Goal: Task Accomplishment & Management: Manage account settings

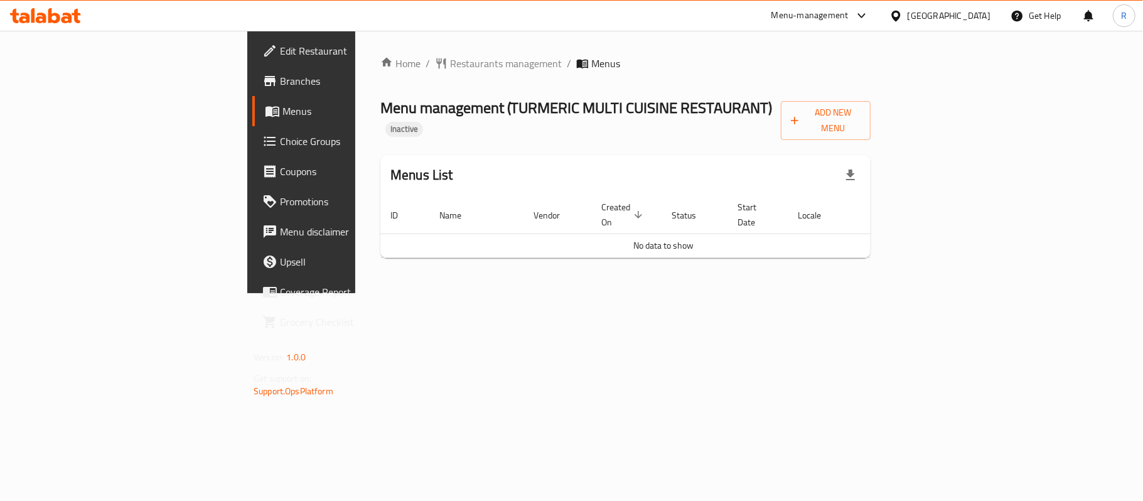
click at [282, 110] on span "Menus" at bounding box center [355, 111] width 146 height 15
click at [591, 67] on span "Menus" at bounding box center [605, 63] width 29 height 15
click at [475, 83] on div "Home / Restaurants management / Menus Menu management ( TURMERIC MULTI CUISINE …" at bounding box center [625, 162] width 490 height 212
click at [252, 90] on link "Branches" at bounding box center [345, 81] width 186 height 30
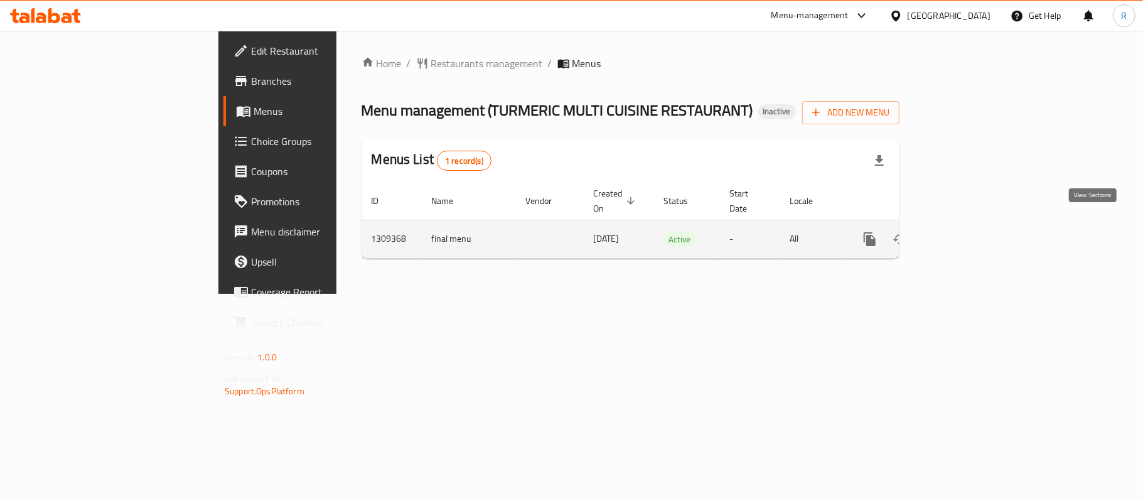
click at [968, 232] on icon "enhanced table" at bounding box center [960, 239] width 15 height 15
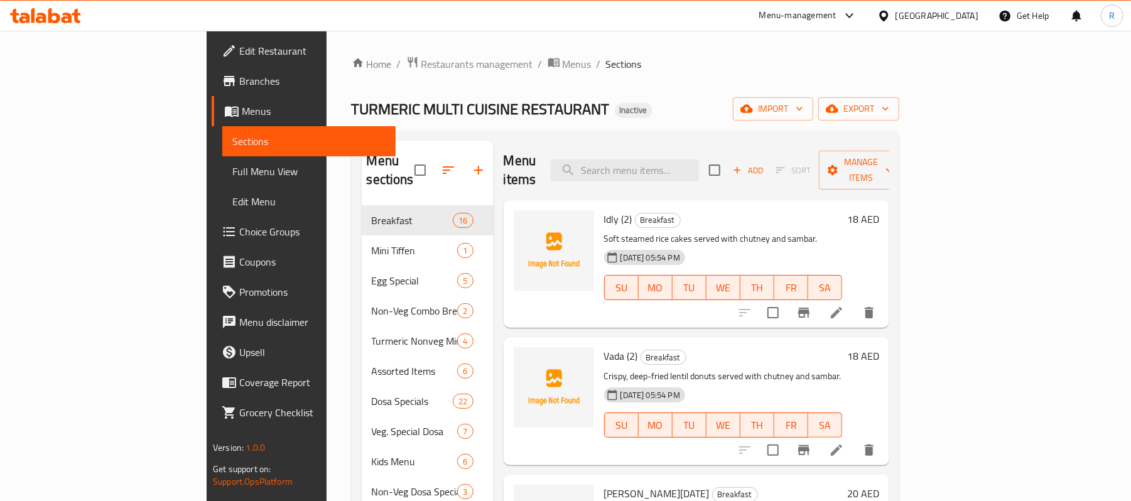
click at [621, 96] on div "Home / Restaurants management / Menus / Sections TURMERIC MULTI CUISINE RESTAUR…" at bounding box center [625, 394] width 547 height 677
click at [803, 116] on span "import" at bounding box center [773, 109] width 60 height 16
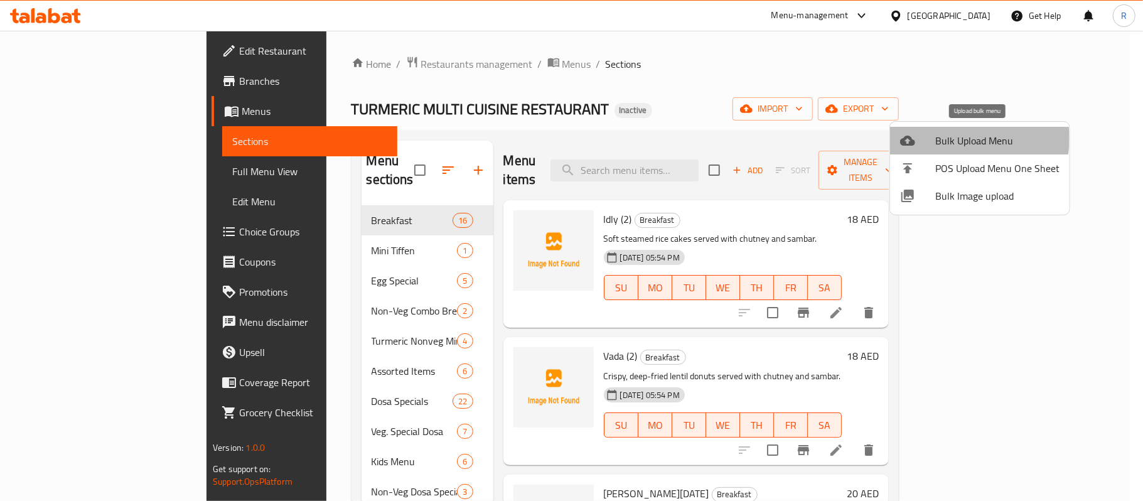
click at [948, 138] on span "Bulk Upload Menu" at bounding box center [997, 140] width 124 height 15
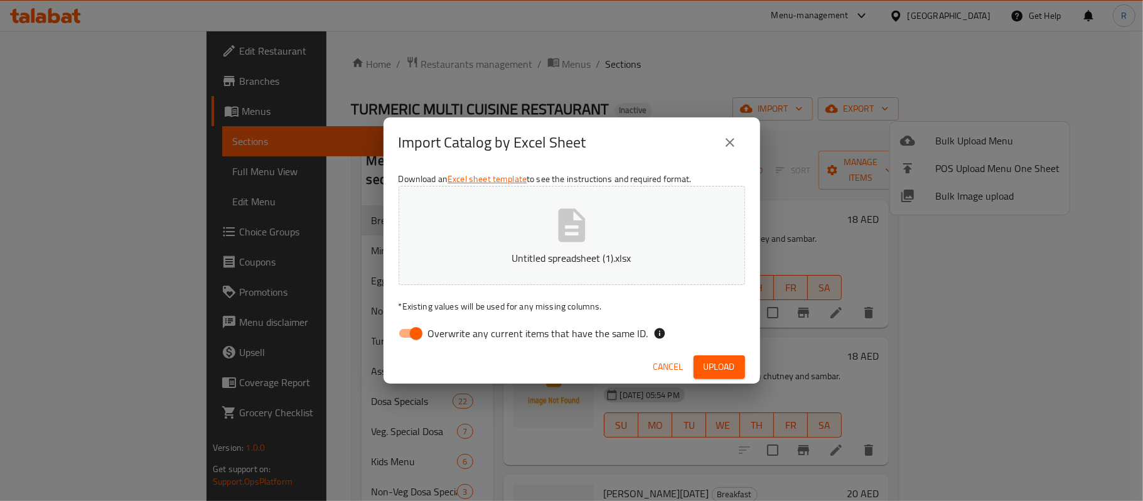
click at [408, 325] on input "Overwrite any current items that have the same ID." at bounding box center [416, 333] width 72 height 24
checkbox input "false"
click at [711, 367] on span "Upload" at bounding box center [719, 367] width 31 height 16
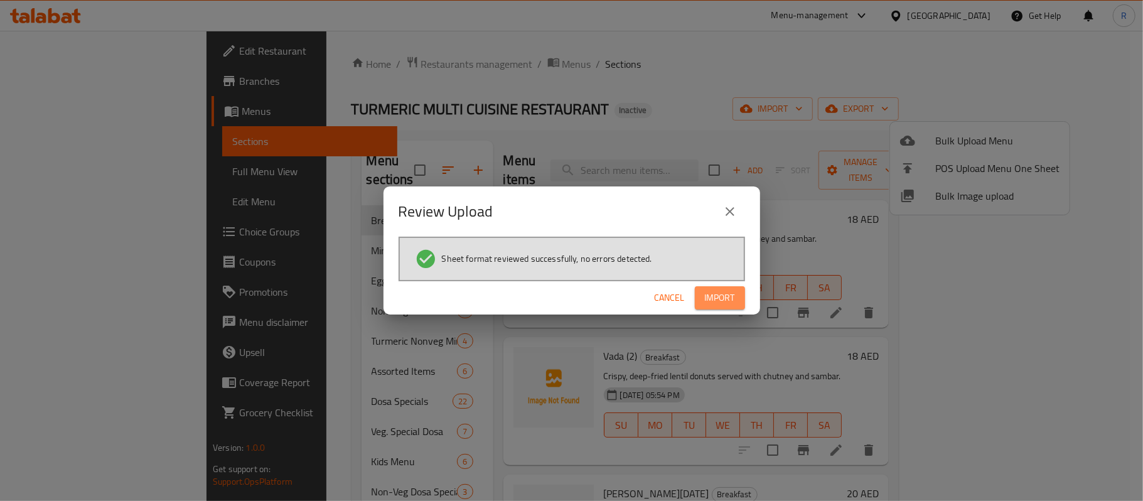
click at [719, 290] on span "Import" at bounding box center [720, 298] width 30 height 16
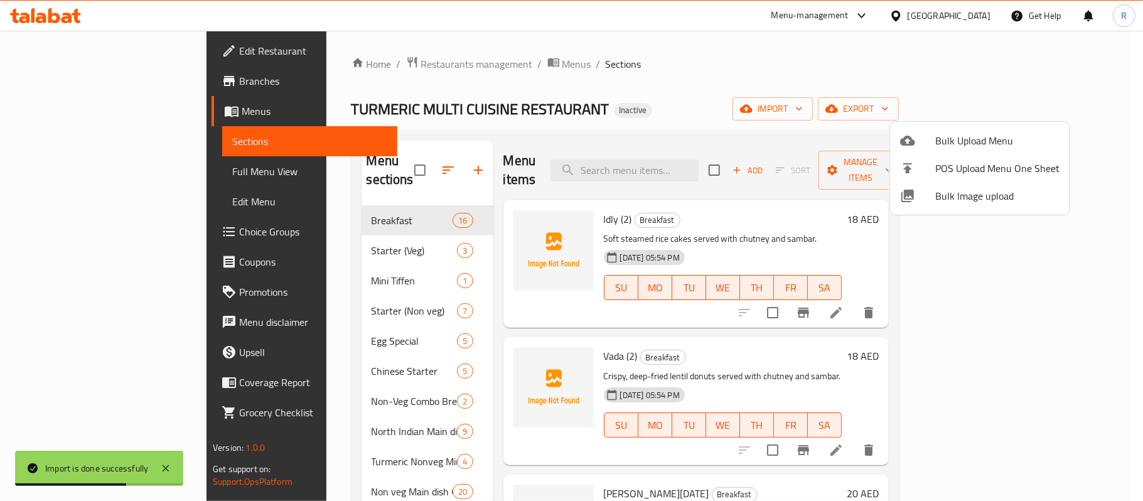
click at [94, 175] on div at bounding box center [571, 250] width 1143 height 501
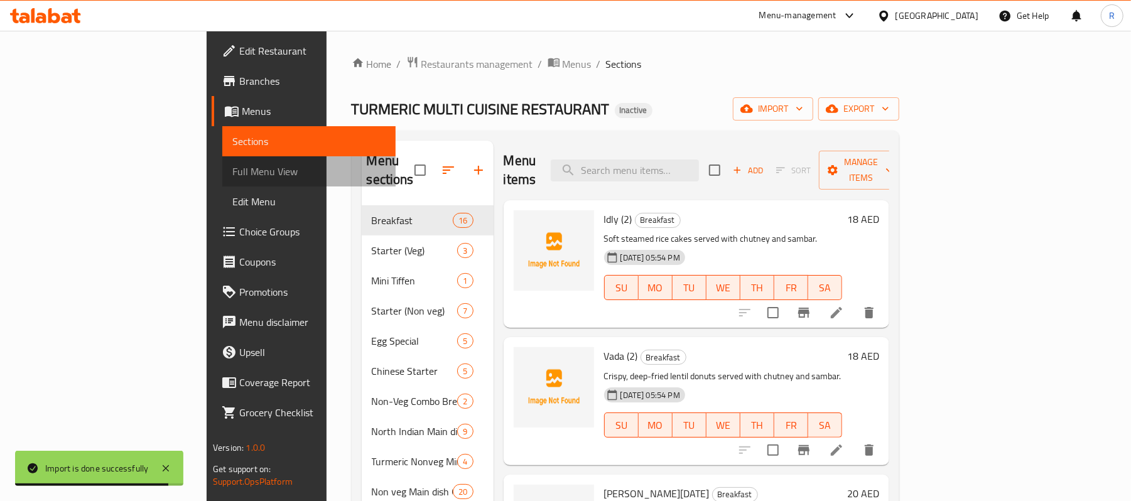
click at [232, 173] on span "Full Menu View" at bounding box center [308, 171] width 153 height 15
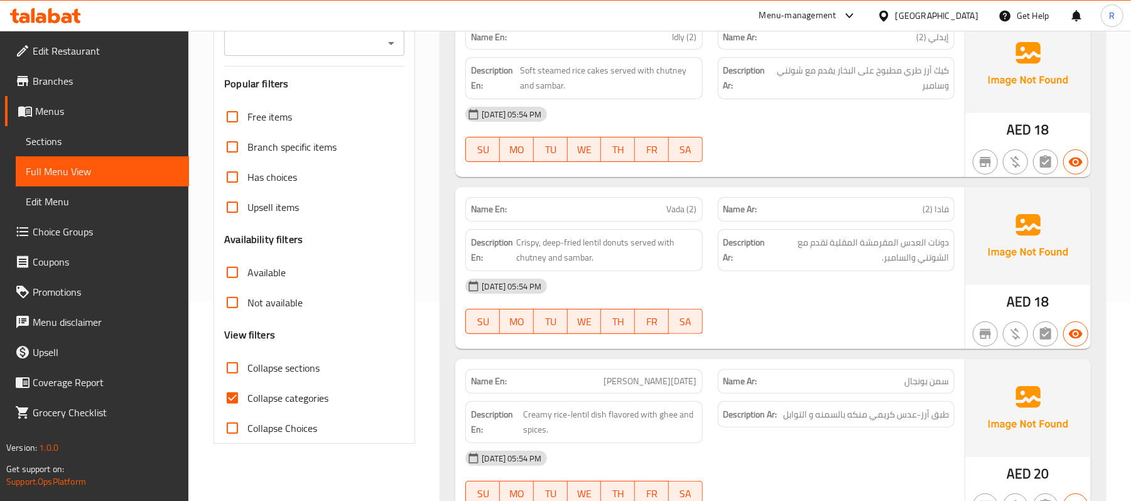
scroll to position [251, 0]
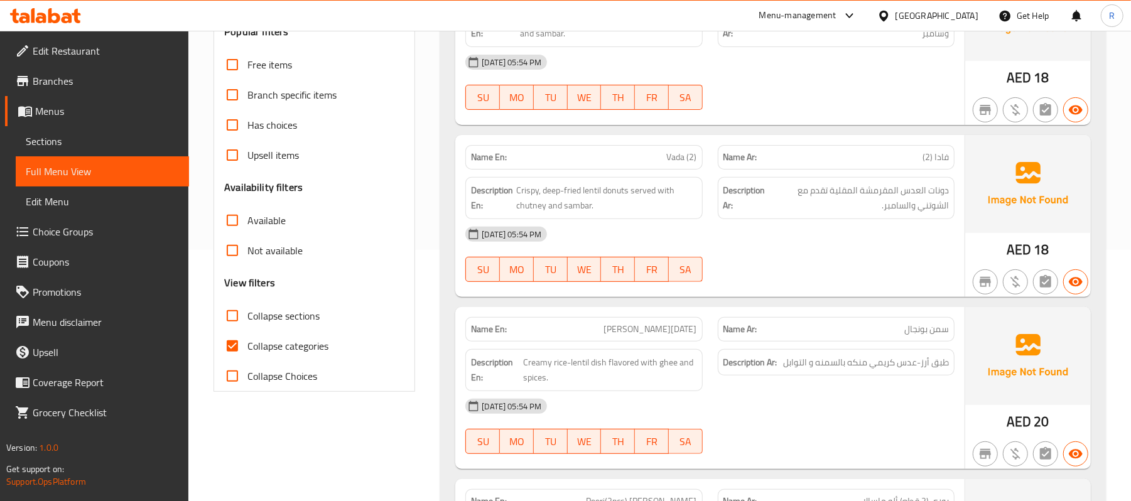
click at [234, 313] on input "Collapse sections" at bounding box center [232, 316] width 30 height 30
checkbox input "true"
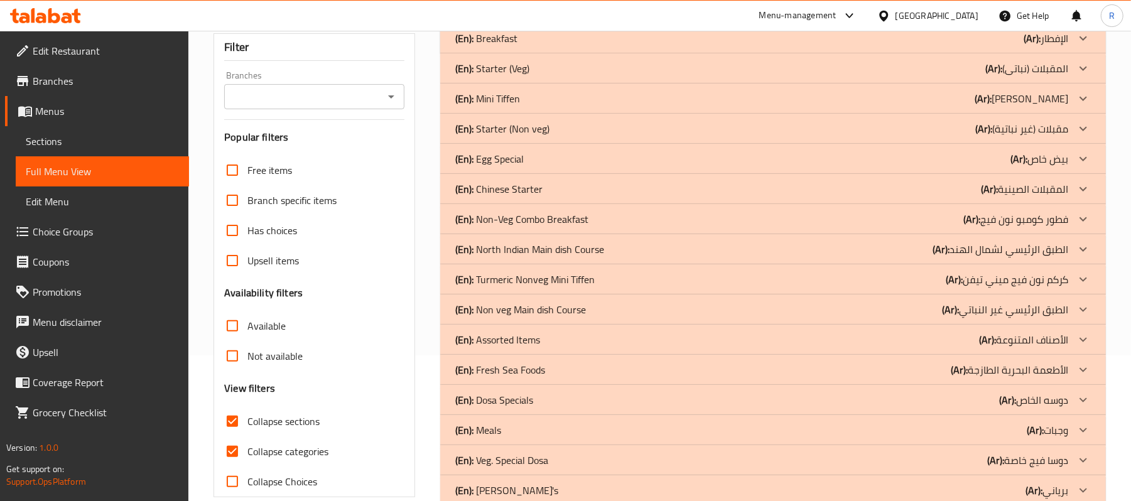
scroll to position [0, 0]
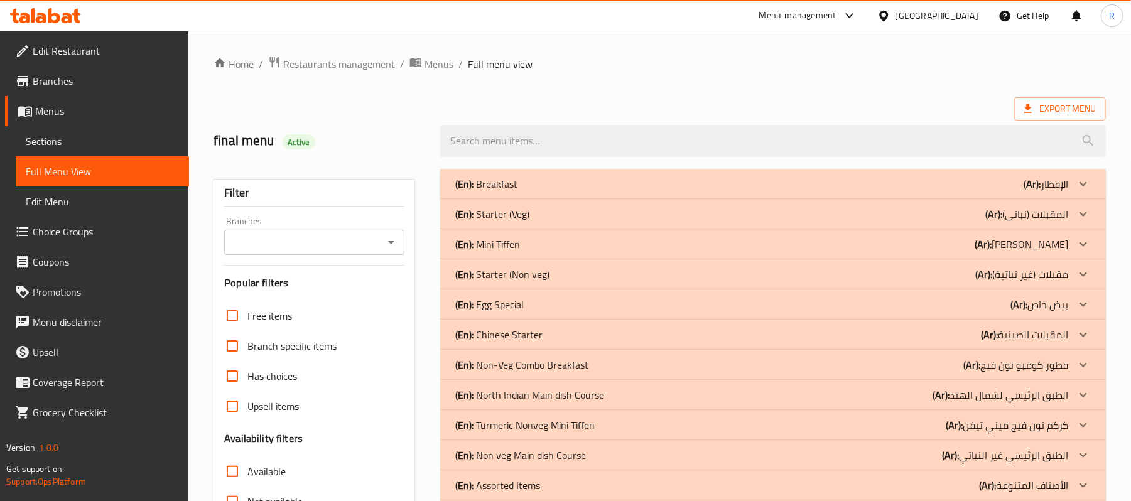
click at [1080, 191] on icon at bounding box center [1082, 183] width 15 height 15
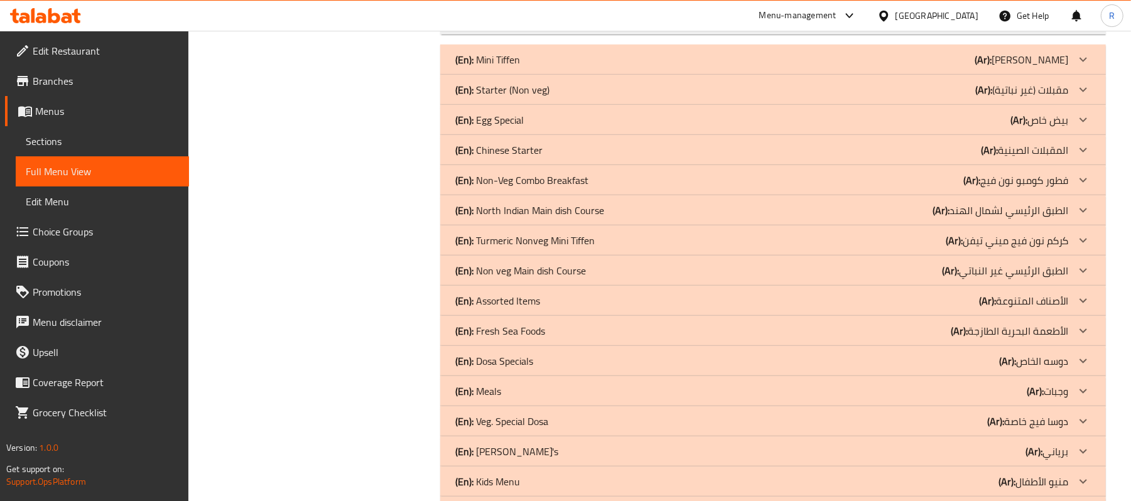
scroll to position [669, 0]
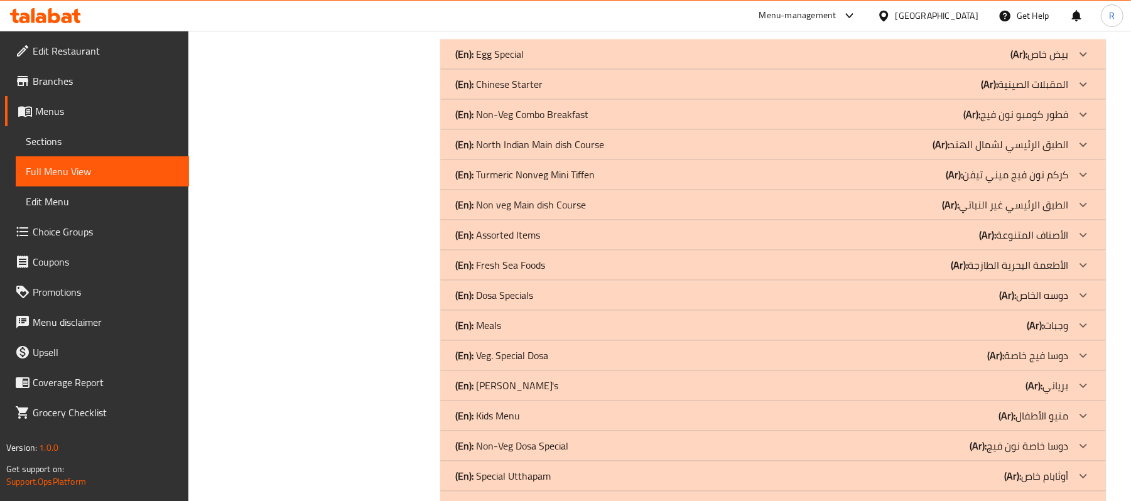
scroll to position [1925, 0]
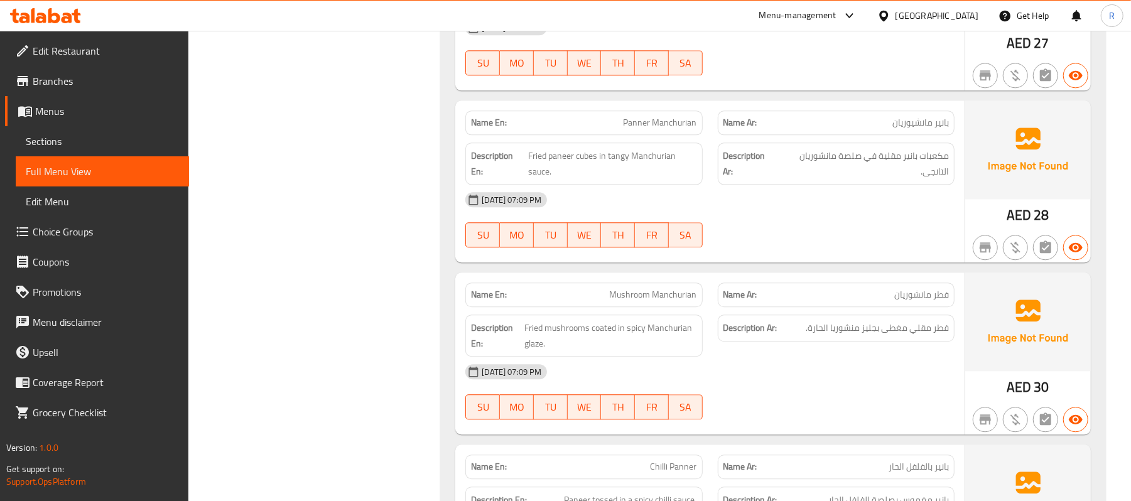
scroll to position [2762, 0]
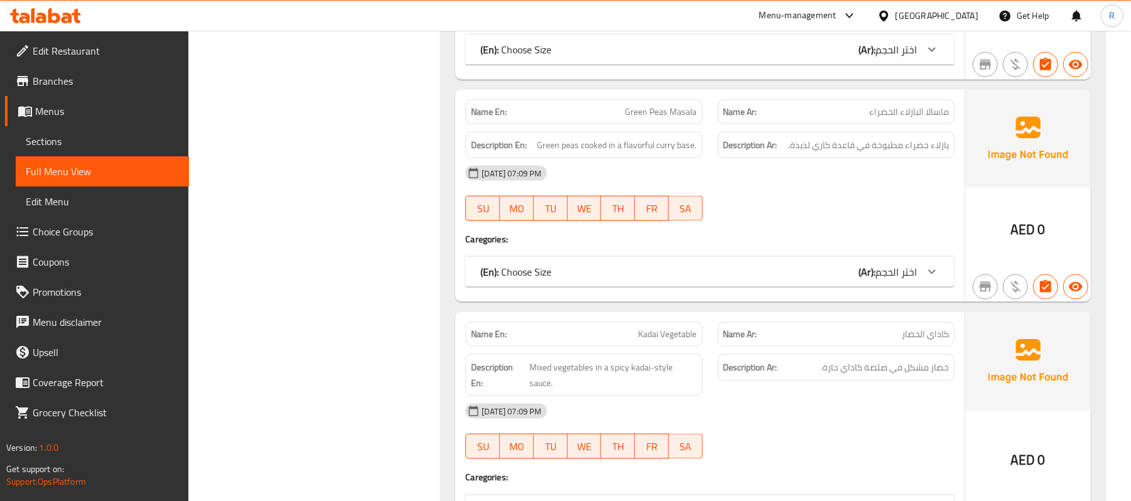
scroll to position [5022, 0]
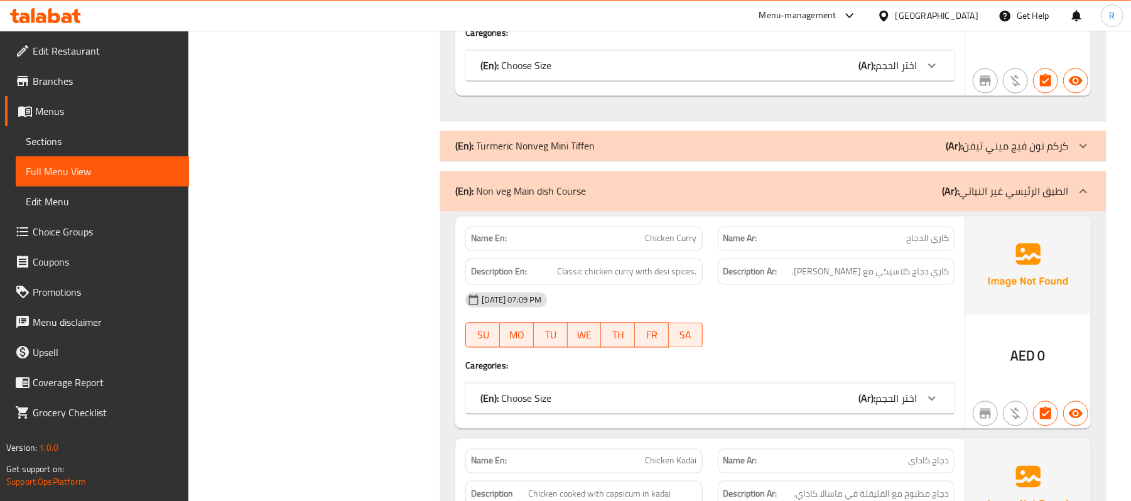
click at [104, 107] on span "Menus" at bounding box center [107, 111] width 144 height 15
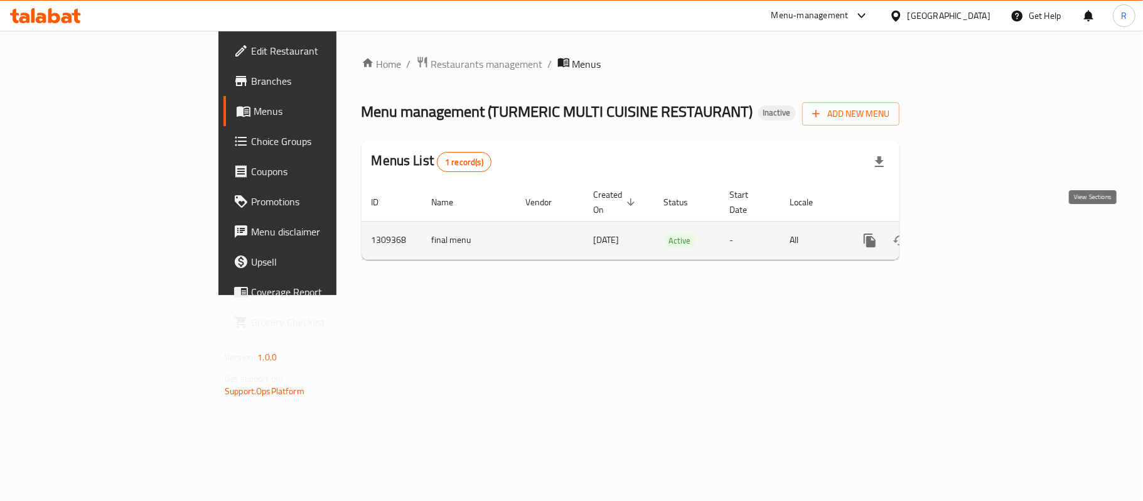
click at [966, 235] on icon "enhanced table" at bounding box center [960, 240] width 11 height 11
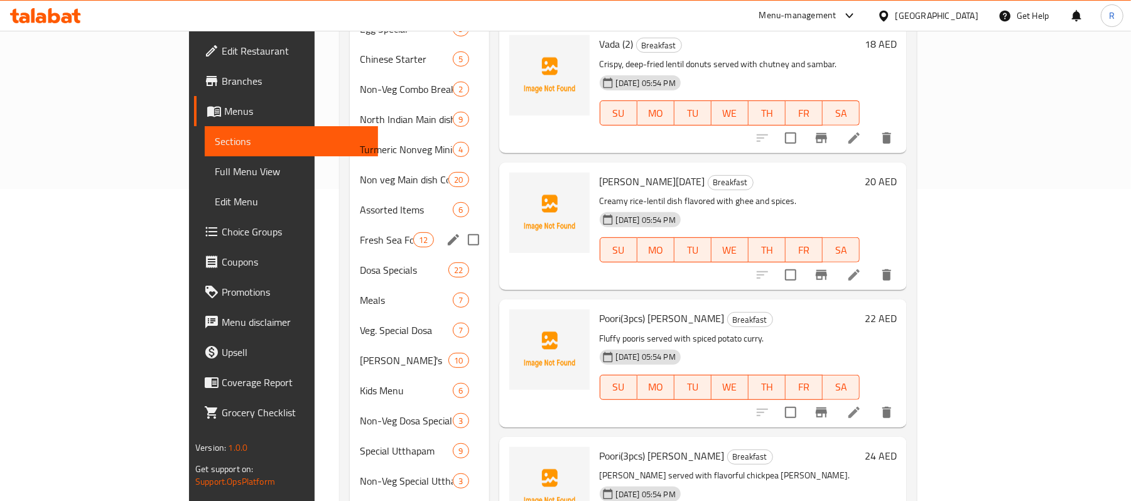
scroll to position [229, 0]
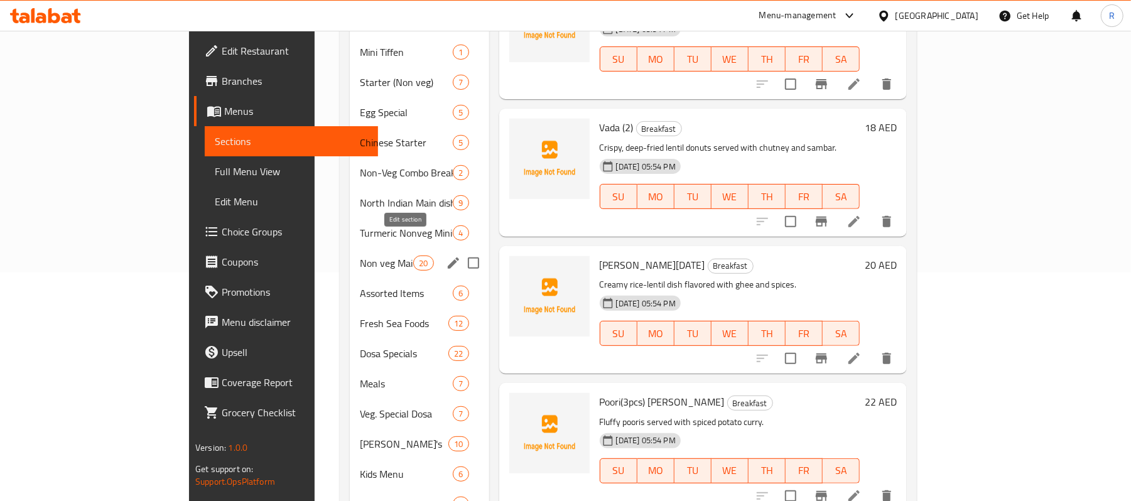
click at [446, 255] on icon "edit" at bounding box center [453, 262] width 15 height 15
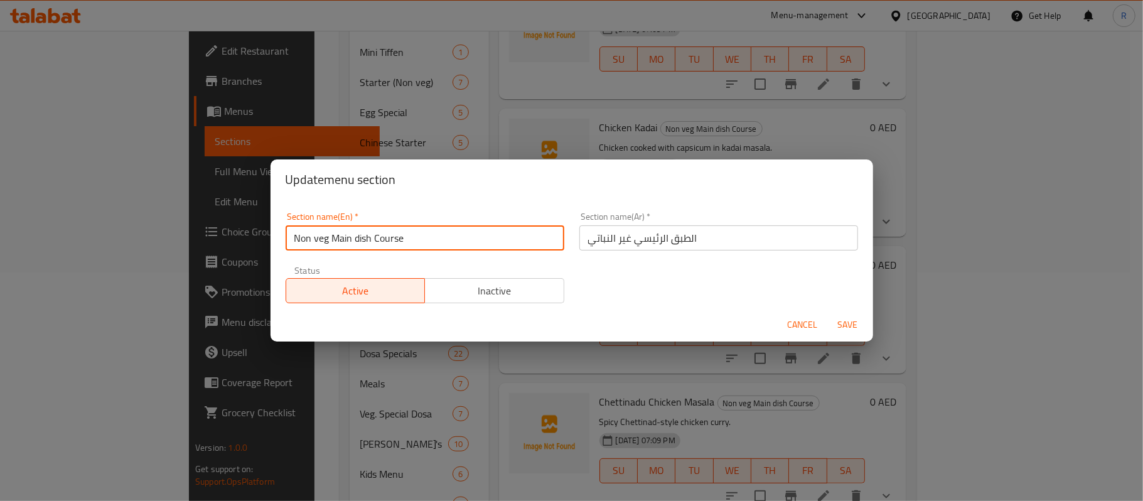
drag, startPoint x: 352, startPoint y: 240, endPoint x: 377, endPoint y: 237, distance: 24.6
click at [377, 237] on input "Non veg Main dish Course" at bounding box center [425, 237] width 279 height 25
type input "Non veg Main Course"
click at [846, 317] on span "Save" at bounding box center [848, 325] width 30 height 16
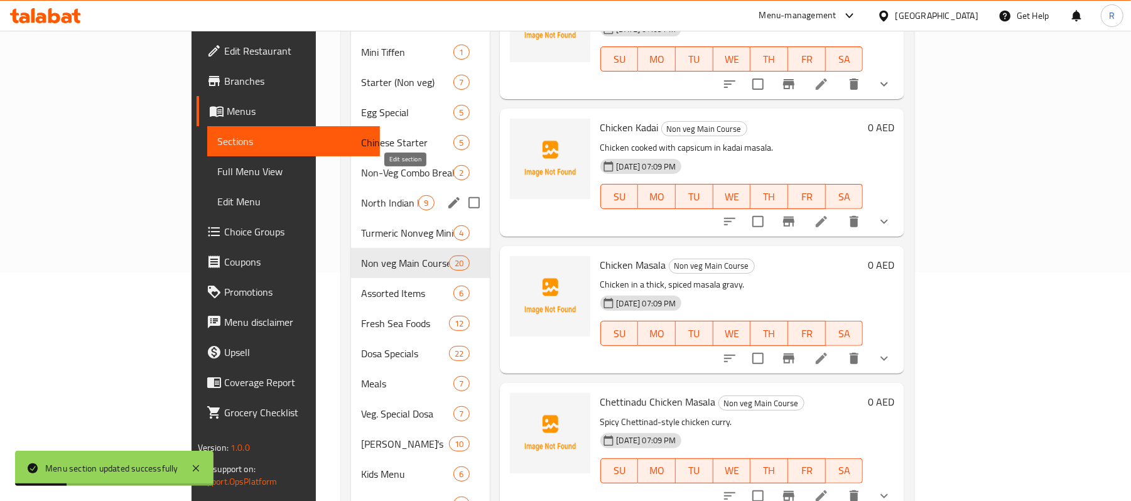
click at [446, 195] on icon "edit" at bounding box center [453, 202] width 15 height 15
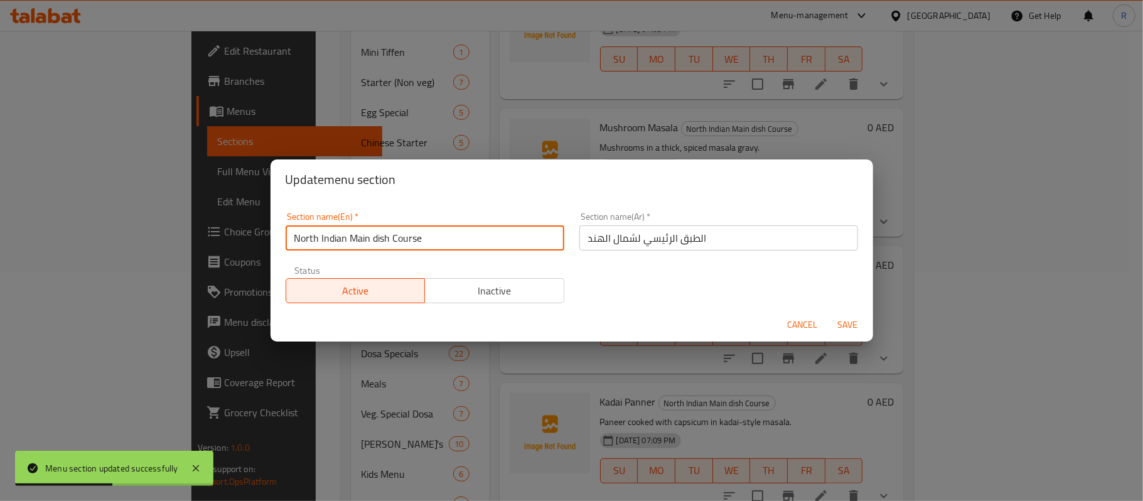
drag, startPoint x: 375, startPoint y: 241, endPoint x: 392, endPoint y: 244, distance: 17.2
click at [392, 244] on input "North Indian Main dish Course" at bounding box center [425, 237] width 279 height 25
type input "[GEOGRAPHIC_DATA]"
click at [846, 319] on span "Save" at bounding box center [848, 325] width 30 height 16
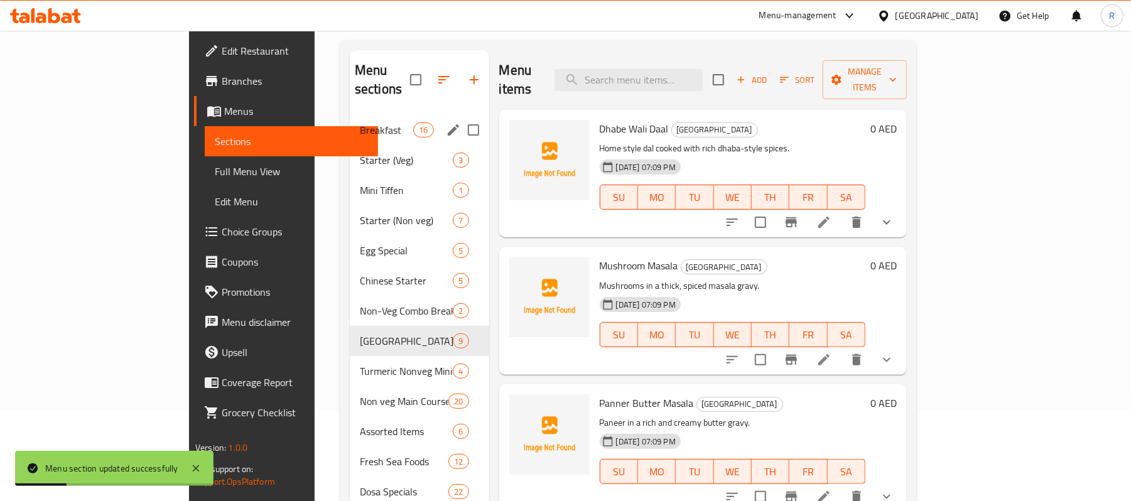
scroll to position [61, 0]
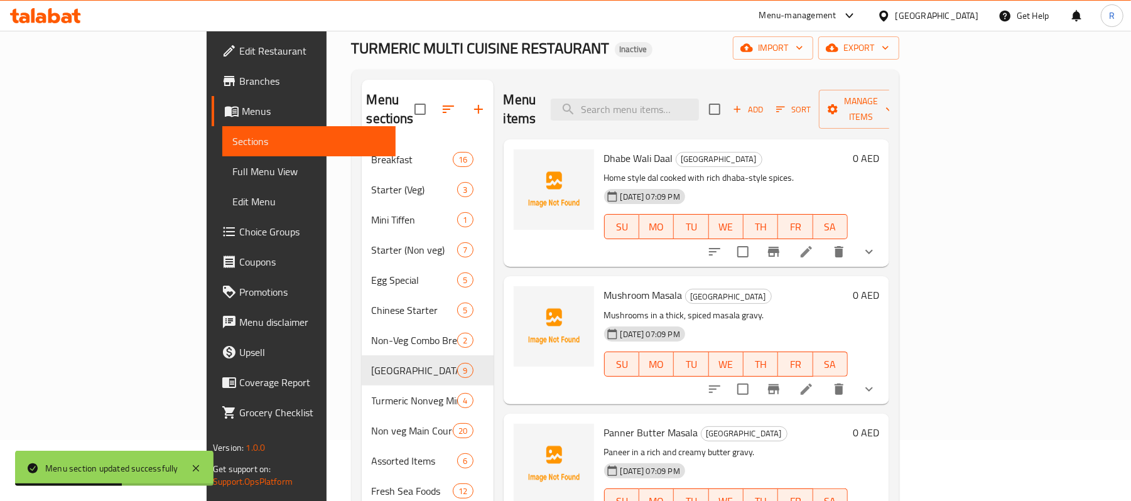
click at [232, 172] on span "Full Menu View" at bounding box center [308, 171] width 153 height 15
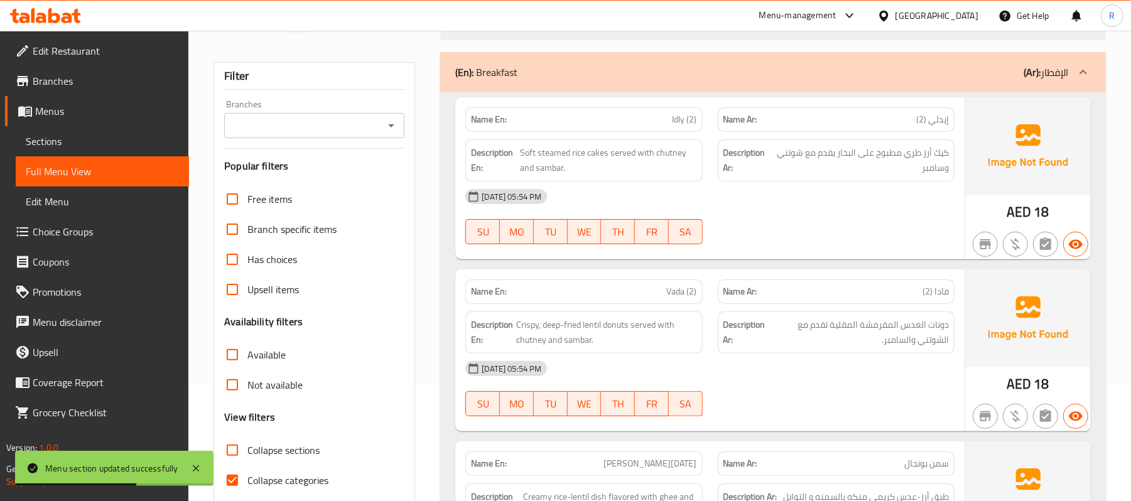
scroll to position [312, 0]
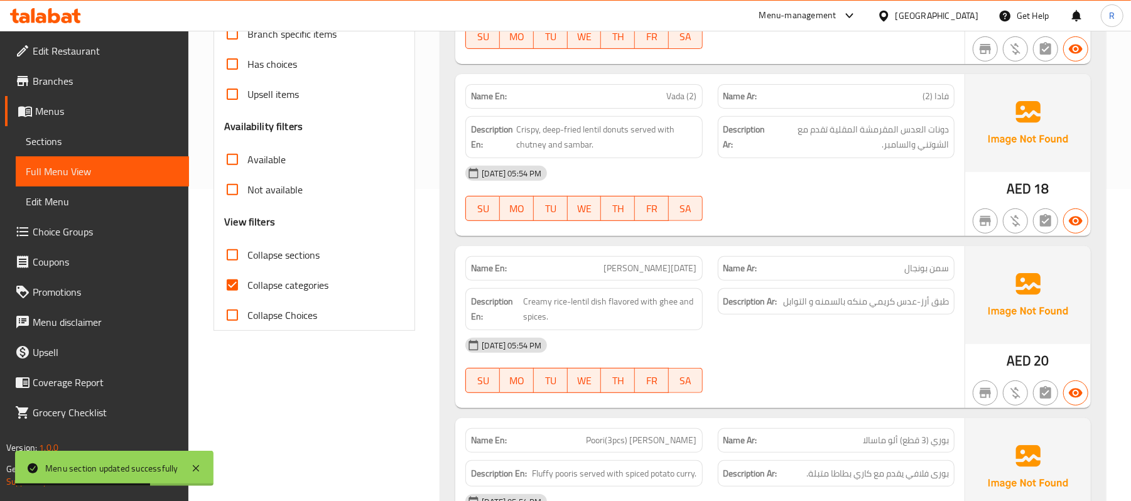
click at [234, 259] on input "Collapse sections" at bounding box center [232, 255] width 30 height 30
checkbox input "true"
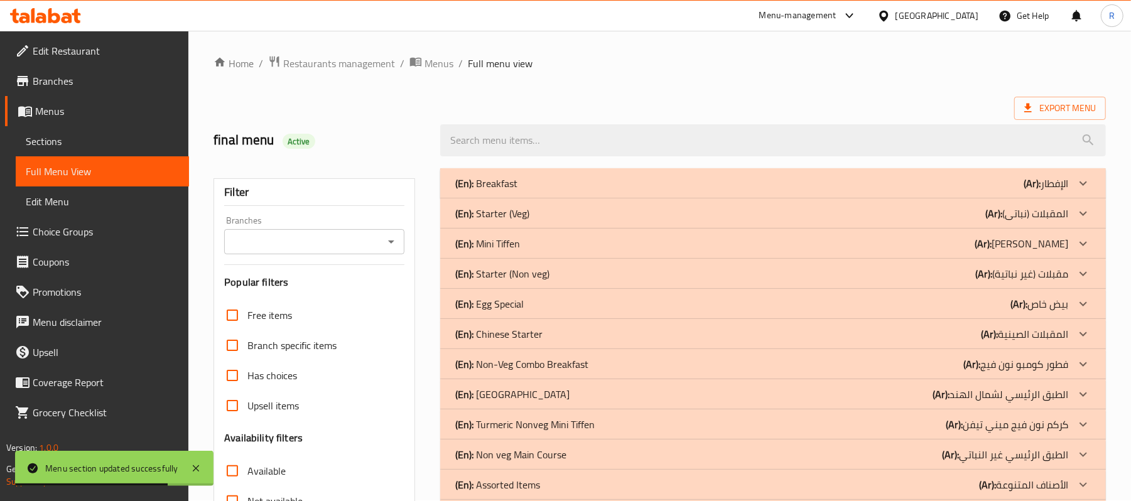
scroll to position [0, 0]
click at [1084, 191] on icon at bounding box center [1082, 183] width 15 height 15
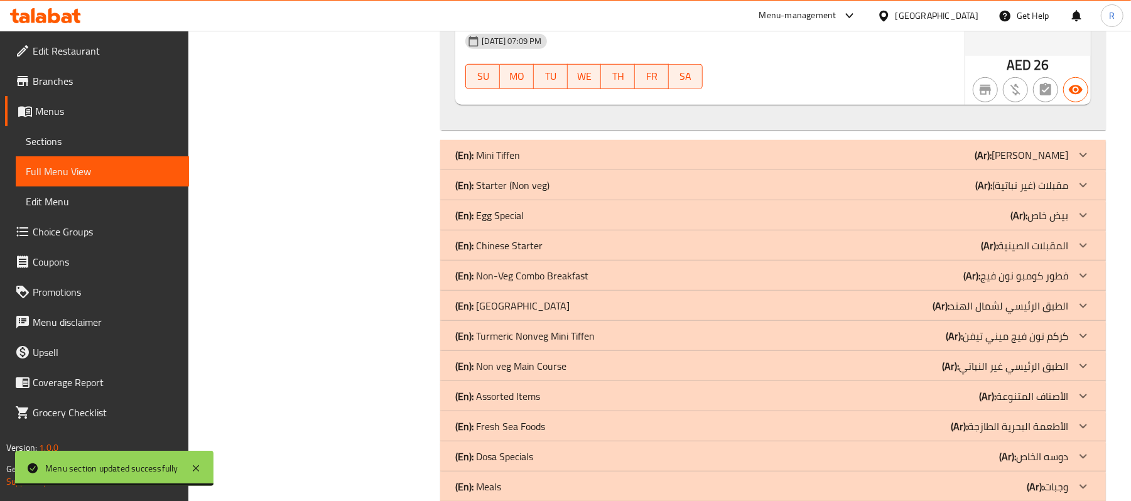
scroll to position [586, 0]
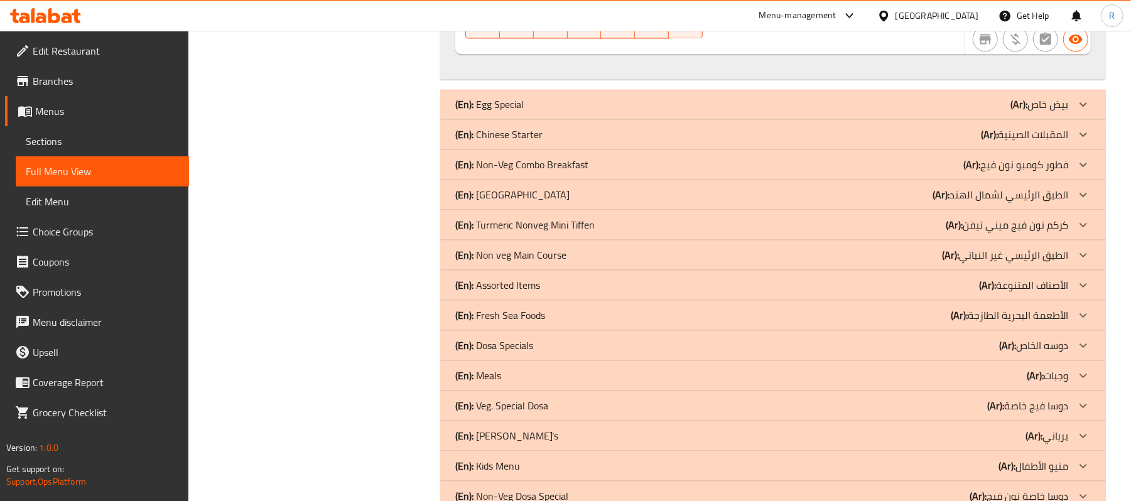
scroll to position [1925, 0]
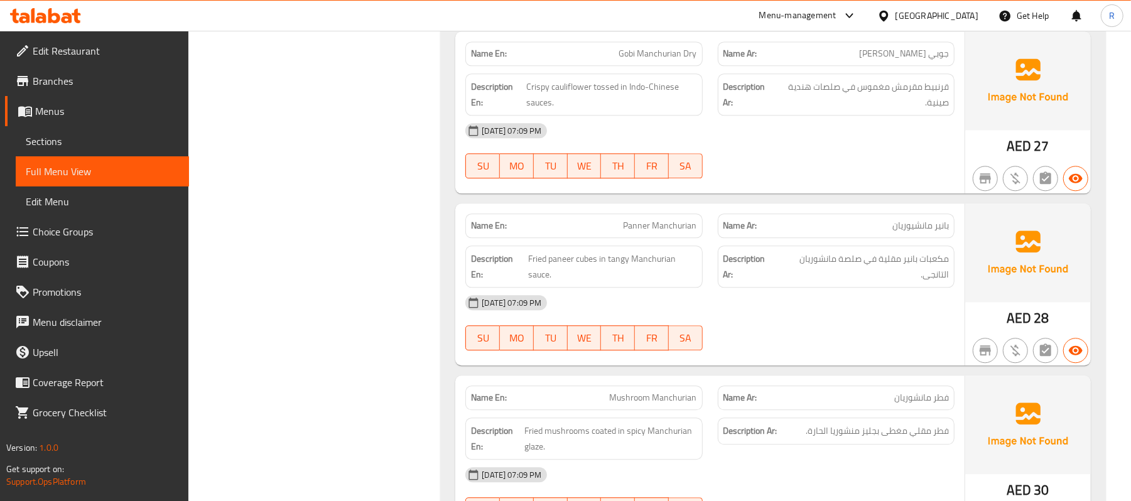
scroll to position [2678, 0]
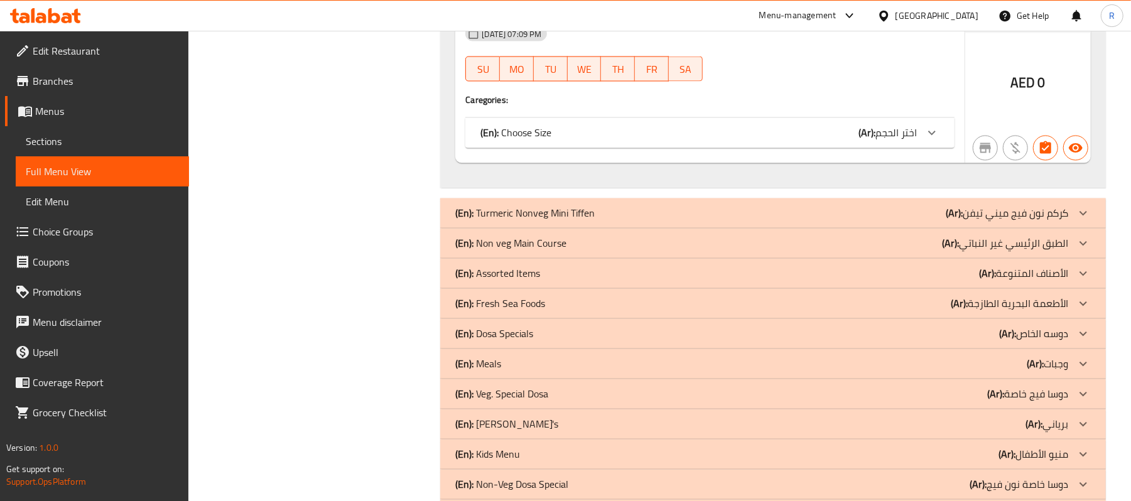
scroll to position [5022, 0]
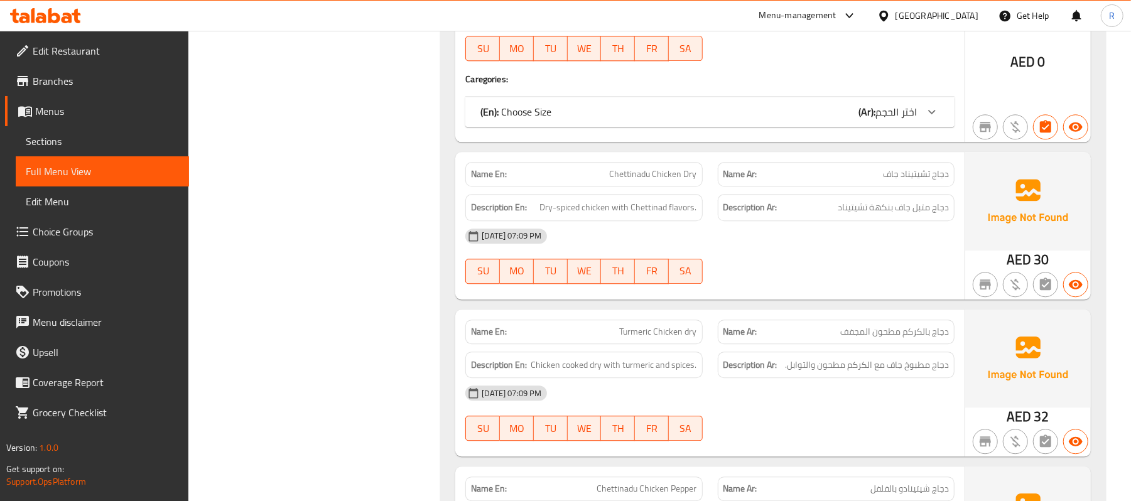
scroll to position [8956, 0]
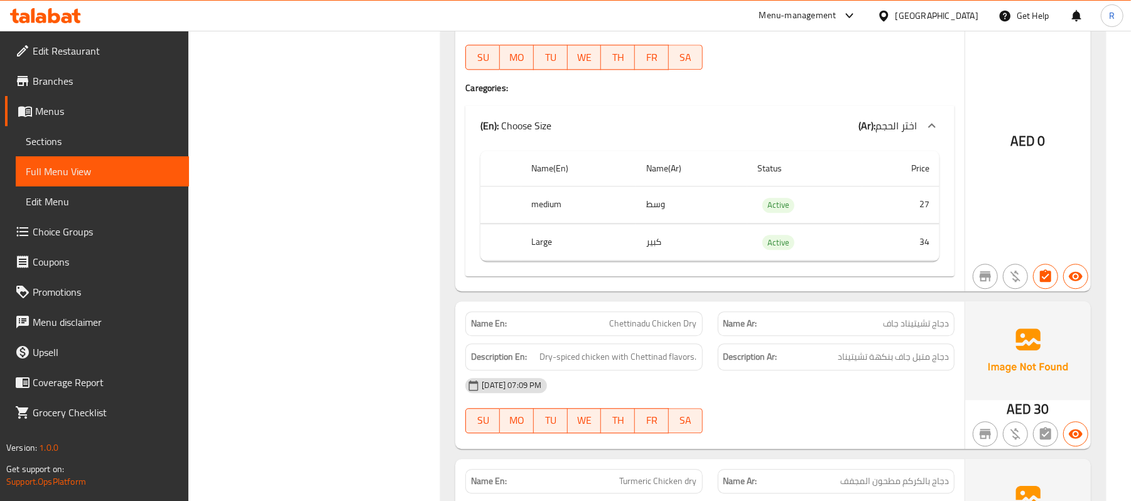
click at [937, 119] on icon at bounding box center [931, 125] width 15 height 15
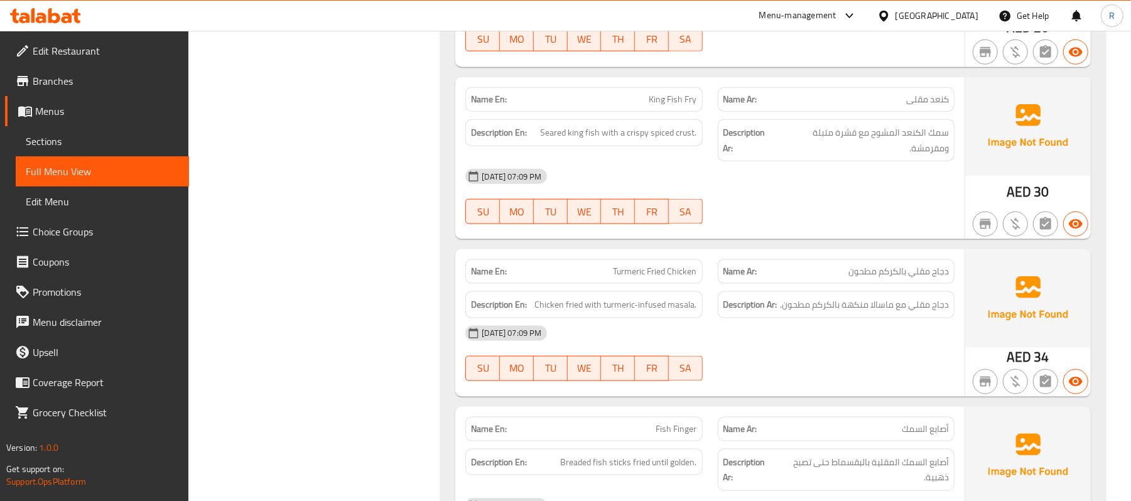
scroll to position [1758, 0]
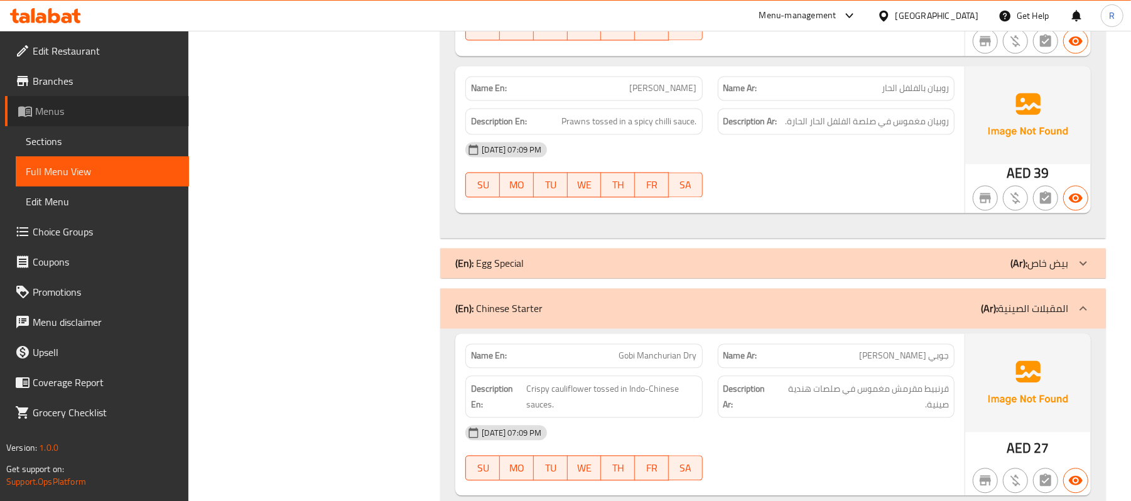
click at [102, 102] on link "Menus" at bounding box center [97, 111] width 184 height 30
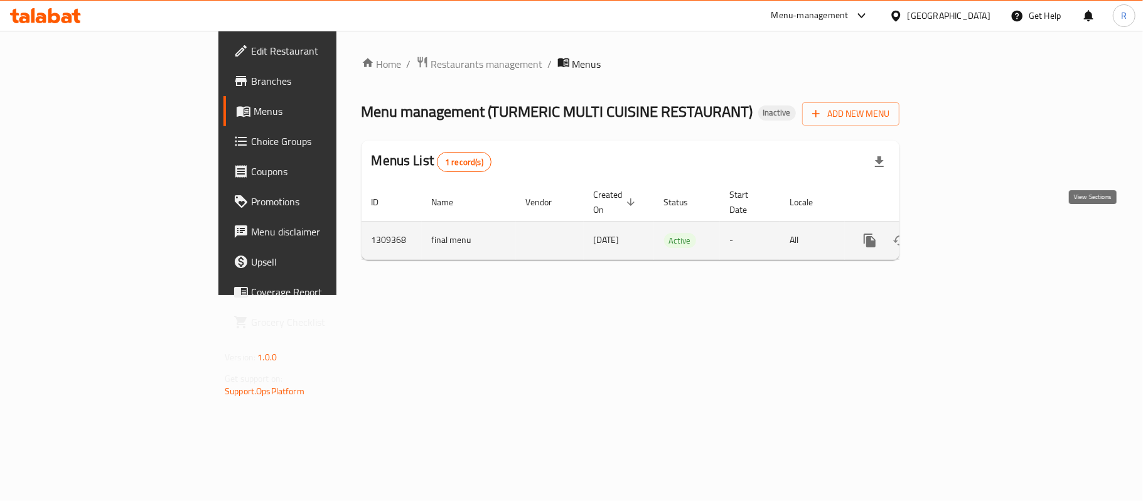
click at [976, 236] on link "enhanced table" at bounding box center [960, 240] width 30 height 30
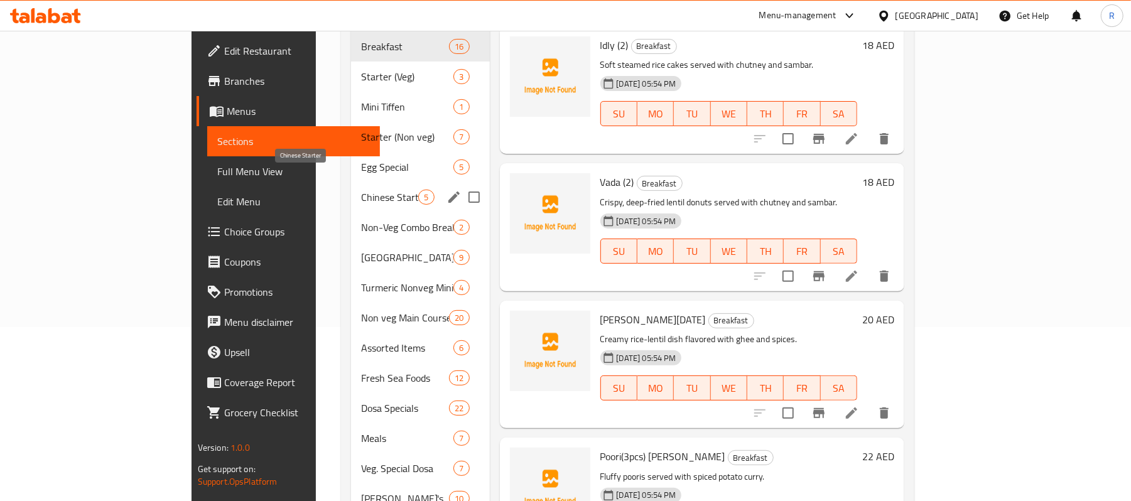
scroll to position [144, 0]
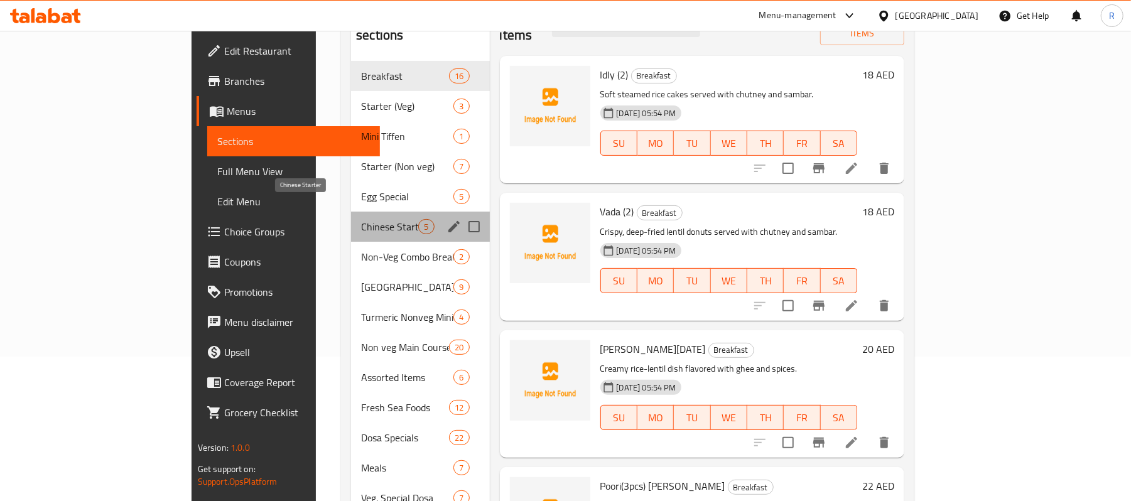
click at [361, 219] on span "Chinese Starter" at bounding box center [389, 226] width 57 height 15
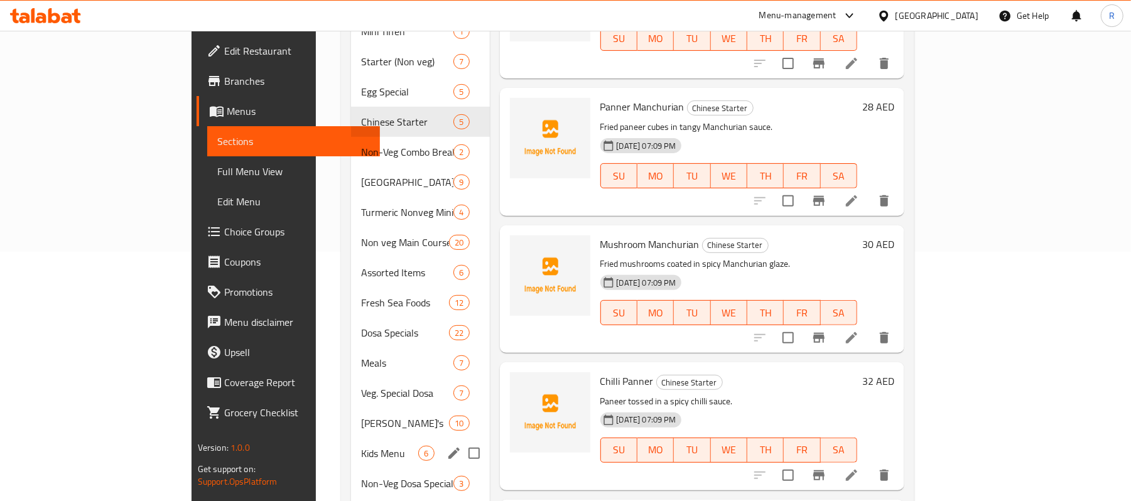
scroll to position [229, 0]
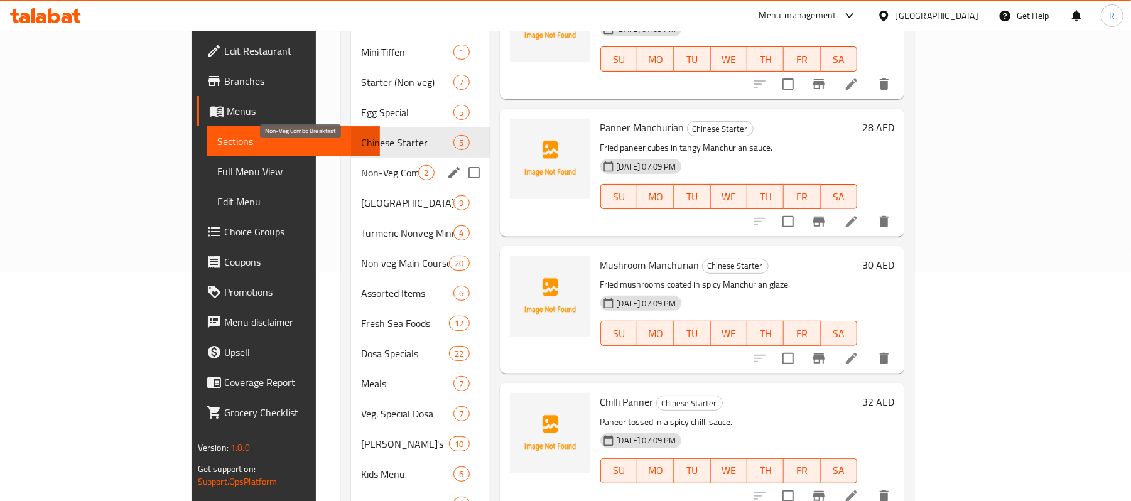
click at [361, 165] on span "Non-Veg Combo Breakfast" at bounding box center [389, 172] width 57 height 15
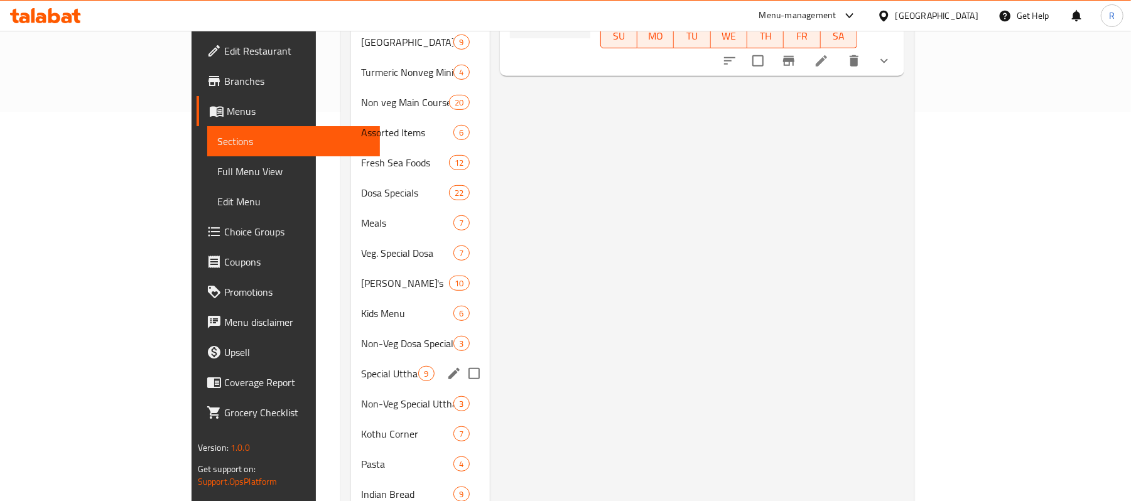
scroll to position [418, 0]
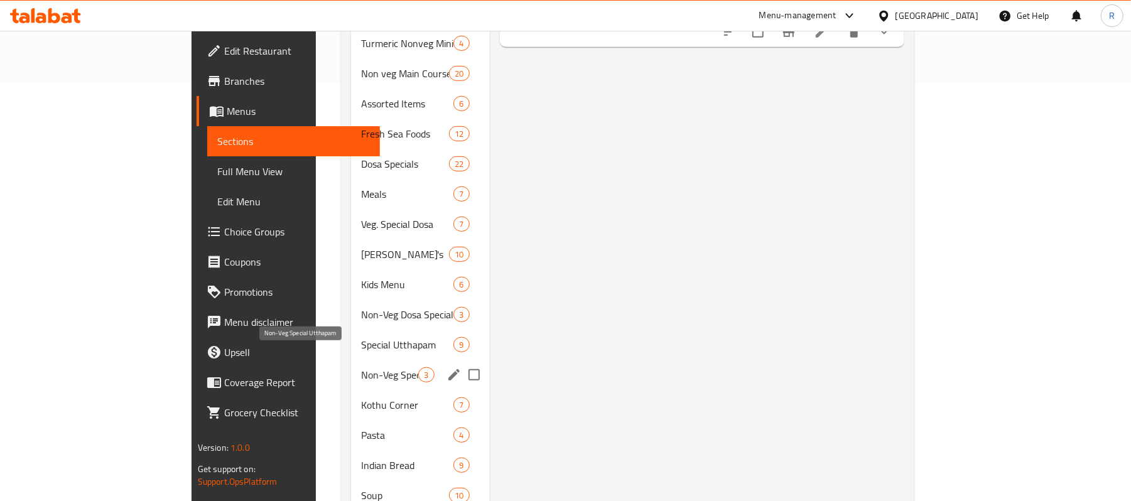
click at [361, 367] on span "Non-Veg Special Utthapam" at bounding box center [389, 374] width 57 height 15
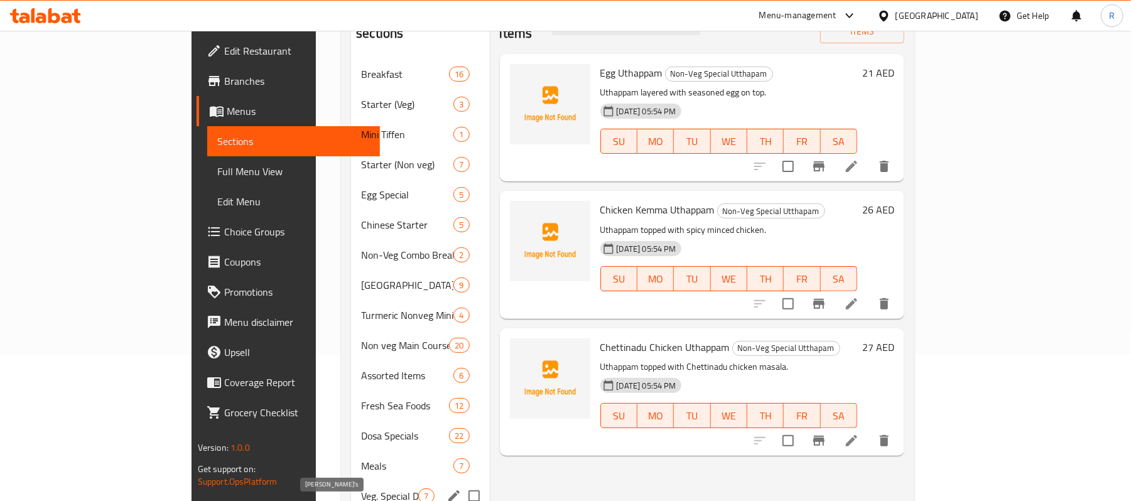
scroll to position [61, 0]
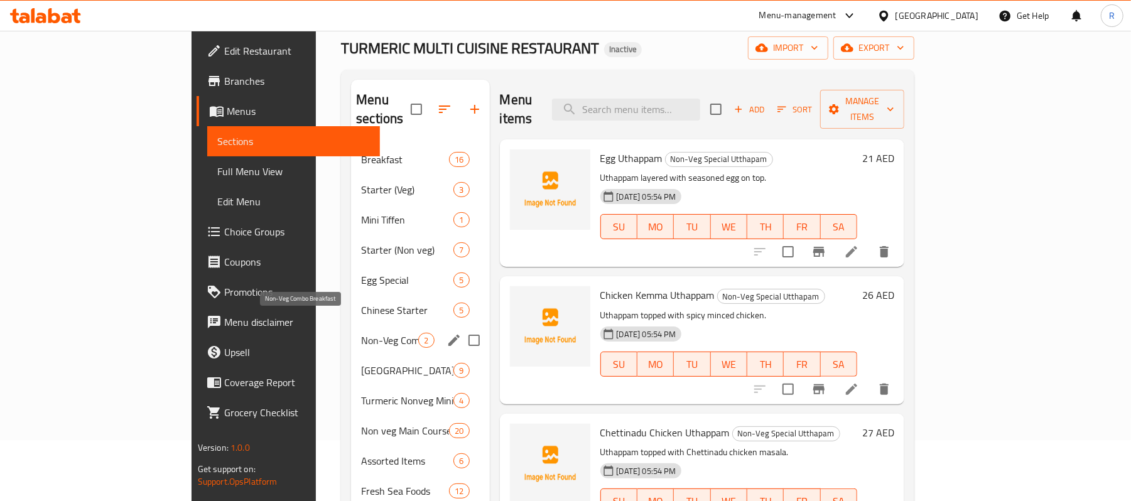
click at [361, 333] on span "Non-Veg Combo Breakfast" at bounding box center [389, 340] width 57 height 15
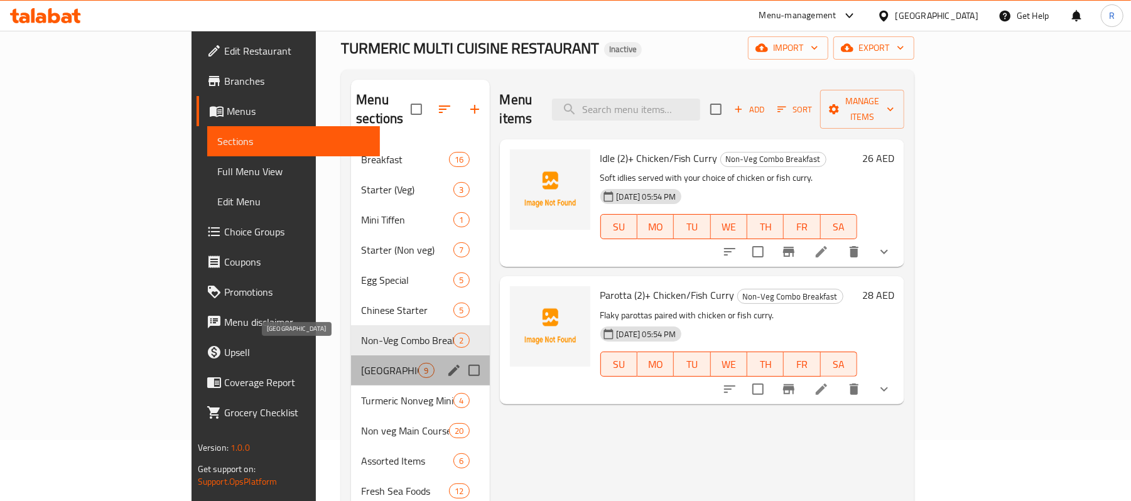
click at [361, 363] on span "[GEOGRAPHIC_DATA]" at bounding box center [389, 370] width 57 height 15
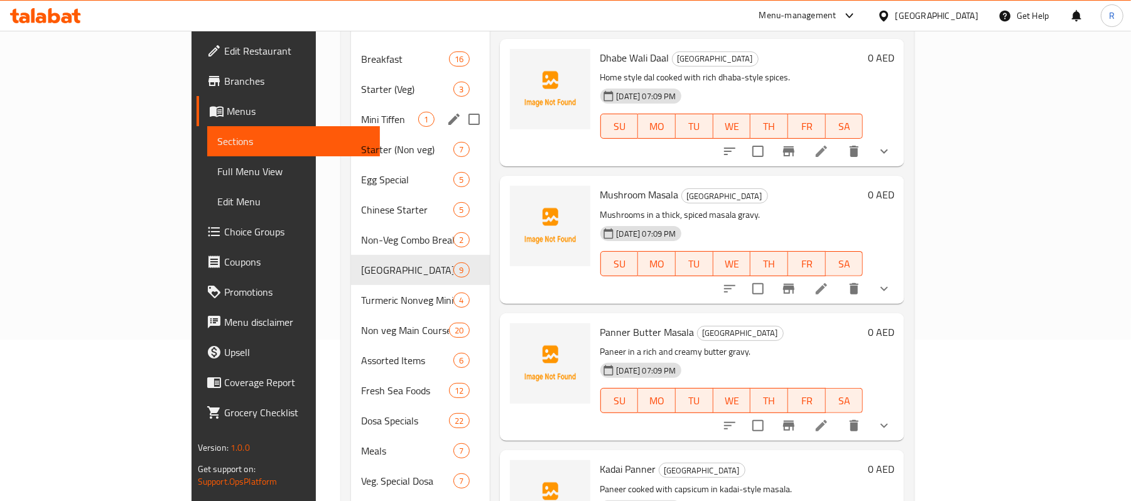
scroll to position [167, 0]
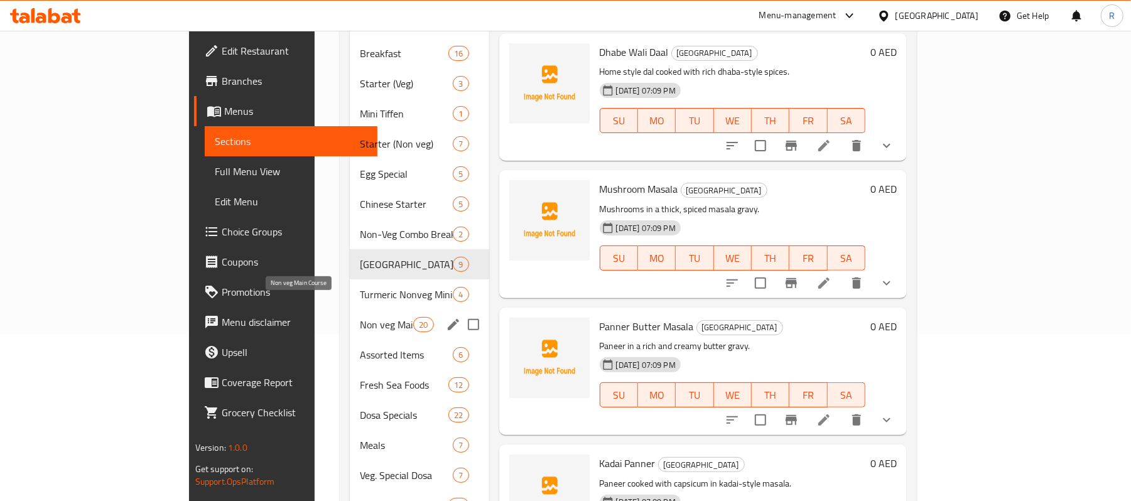
click at [360, 317] on span "Non veg Main Course" at bounding box center [386, 324] width 53 height 15
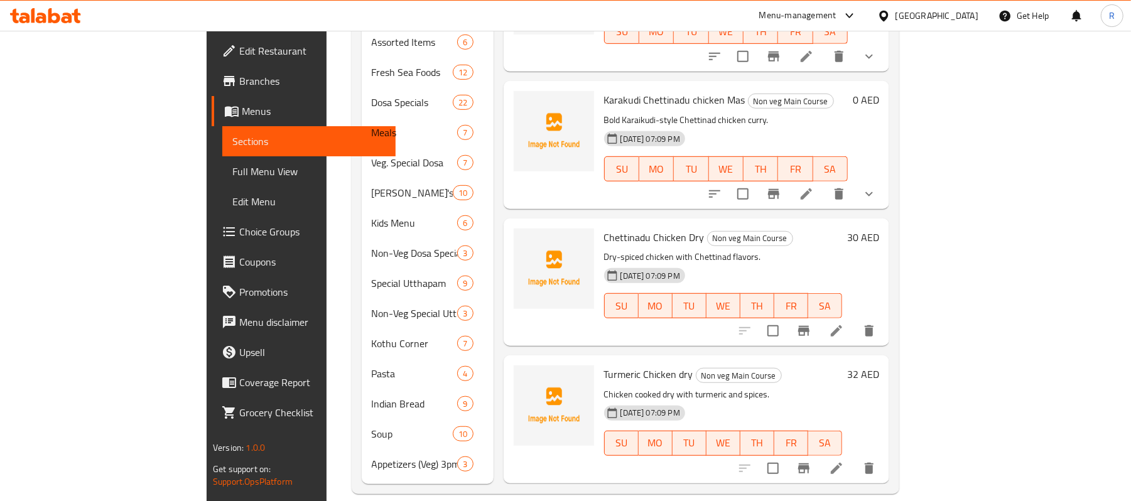
scroll to position [1802, 0]
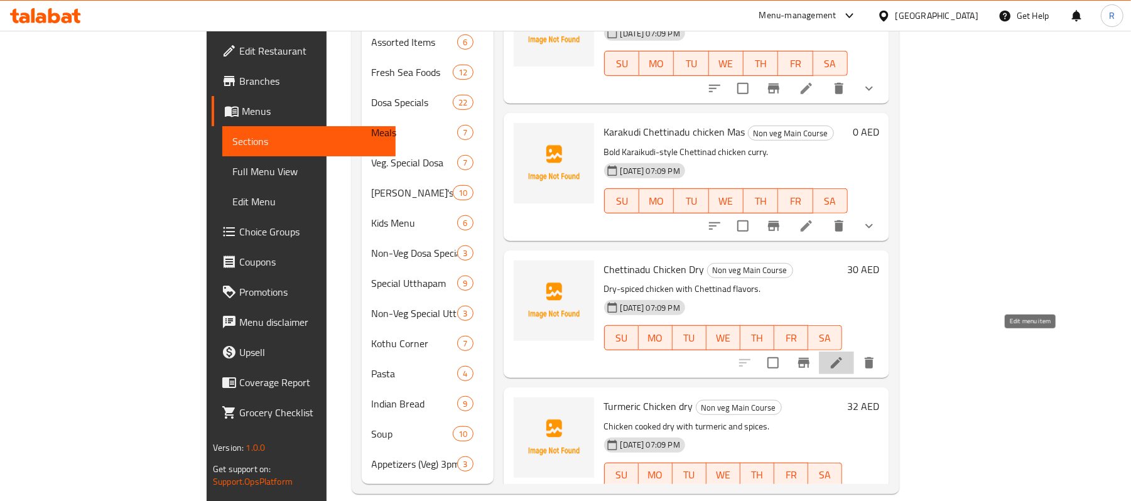
click at [842, 357] on icon at bounding box center [836, 362] width 11 height 11
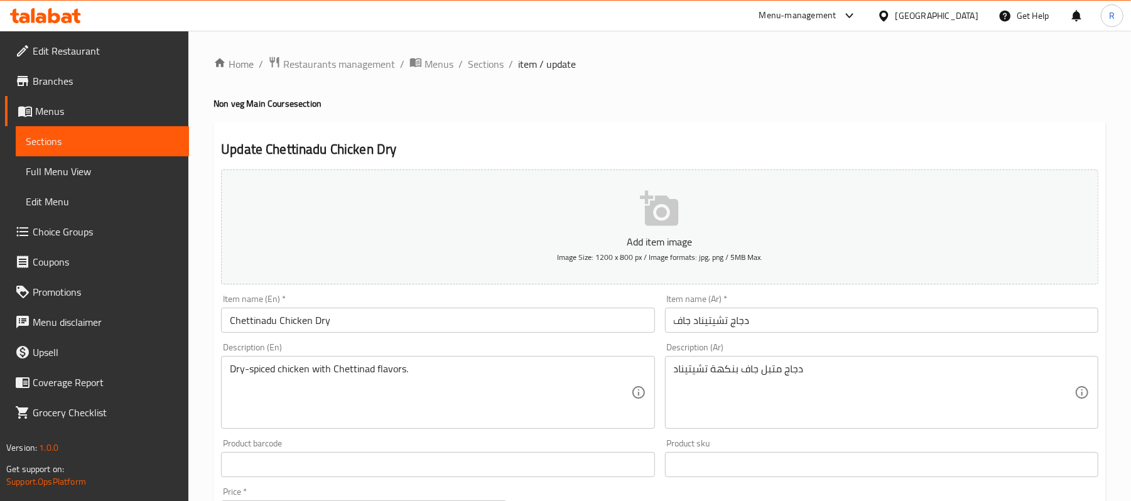
click at [458, 325] on input "Chettinadu Chicken Dry" at bounding box center [437, 320] width 433 height 25
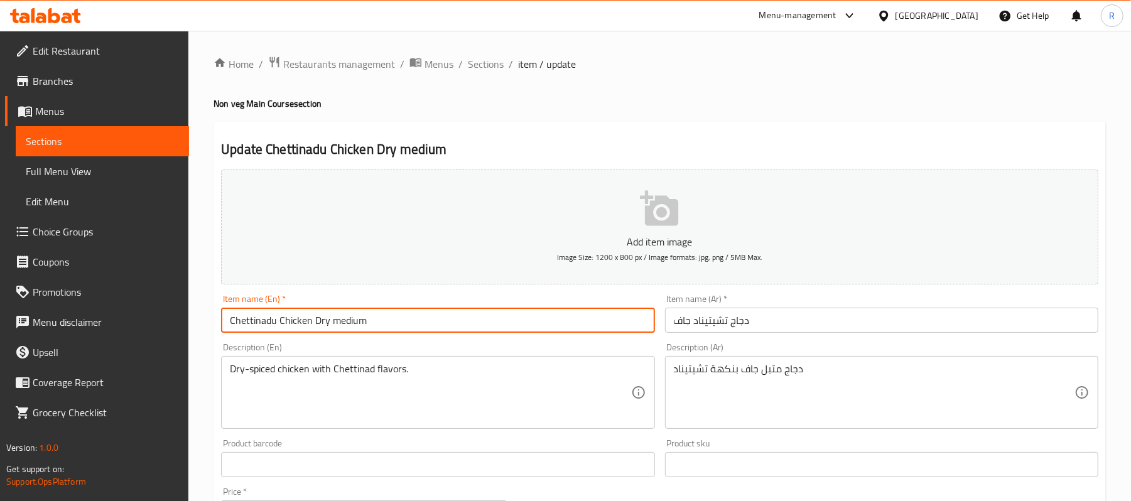
type input "Chettinadu Chicken Dry medium"
click at [817, 321] on input "دجاج تشيتيناد جاف" at bounding box center [881, 320] width 433 height 25
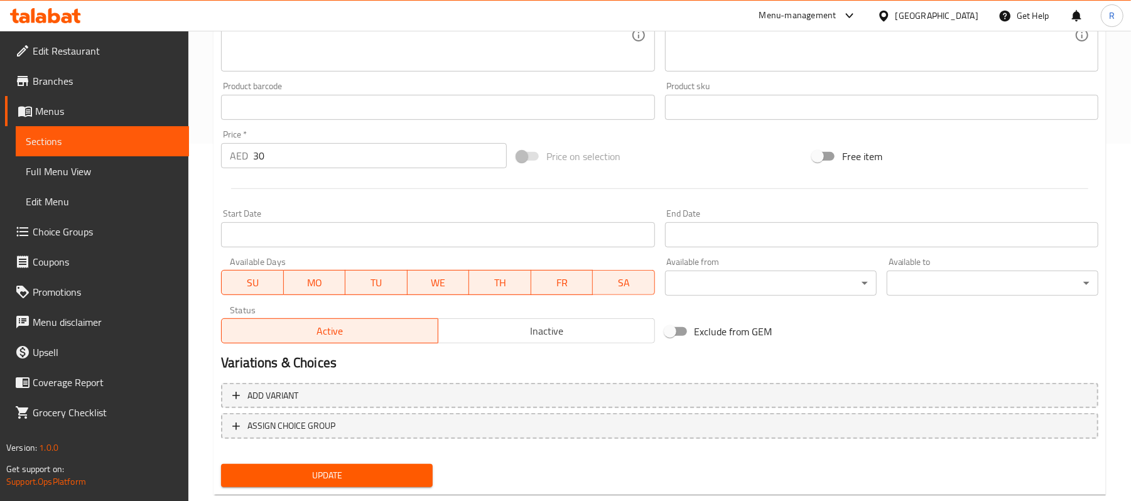
scroll to position [385, 0]
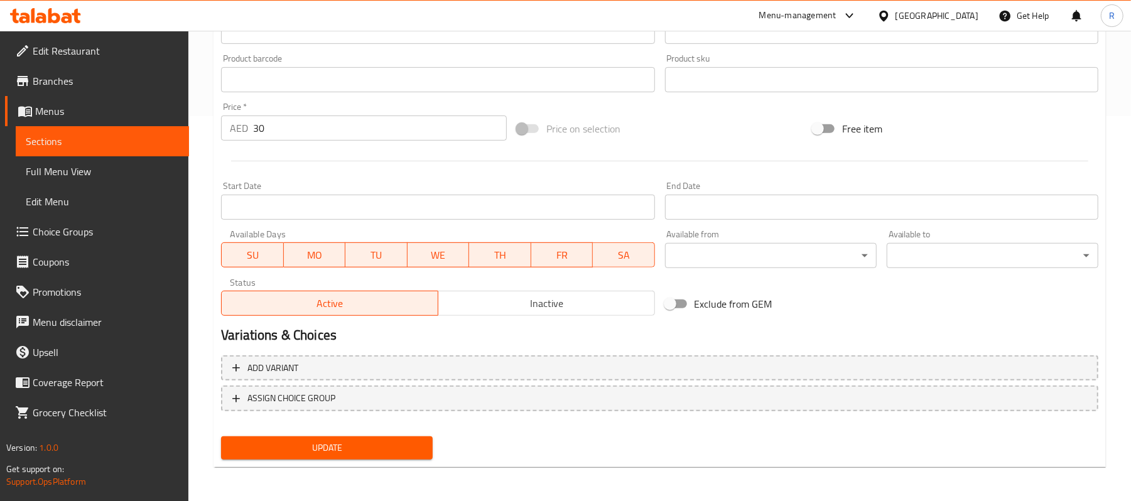
type input "دجاج تشيتيناد جاف وسط"
click at [407, 447] on span "Update" at bounding box center [326, 448] width 191 height 16
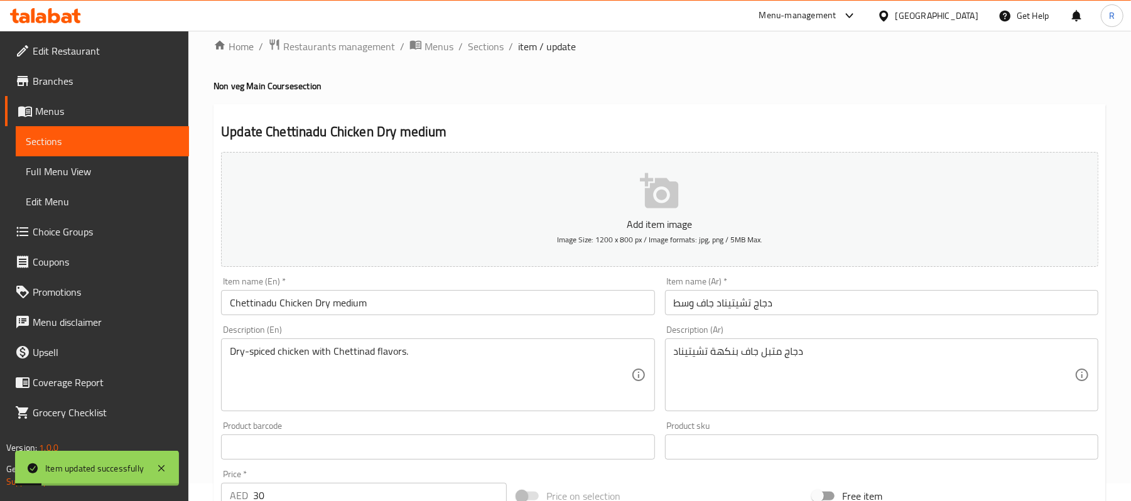
scroll to position [0, 0]
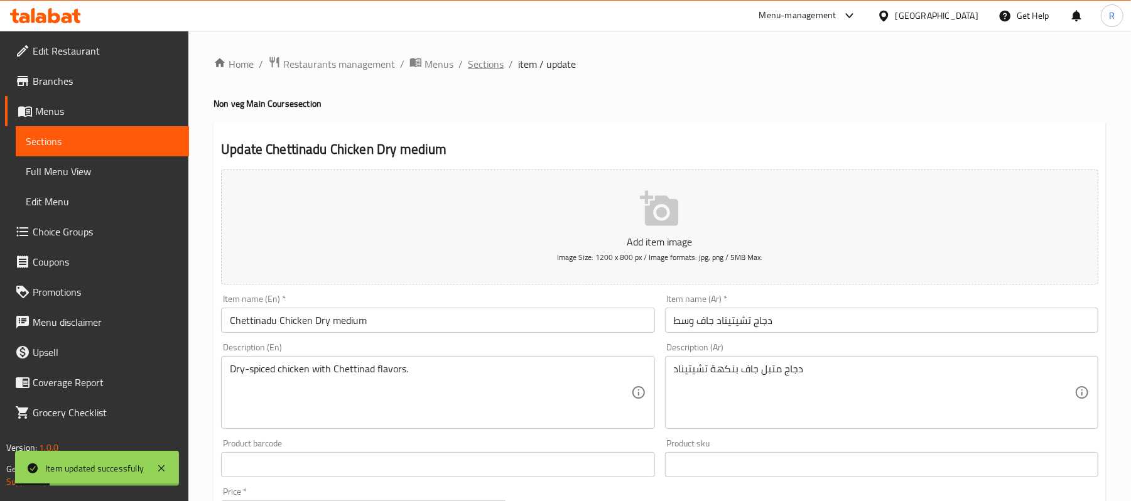
click at [483, 56] on span "Sections" at bounding box center [486, 63] width 36 height 15
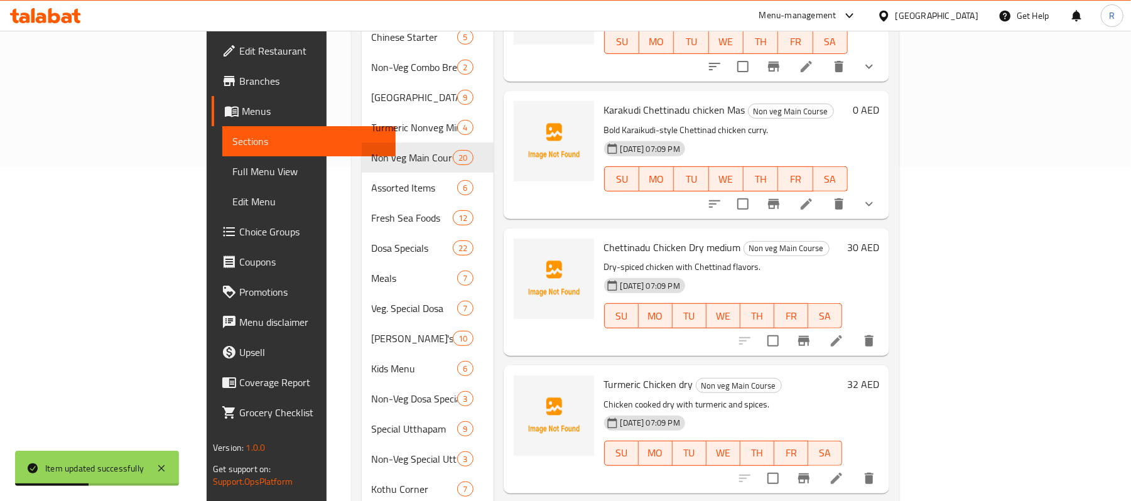
scroll to position [480, 0]
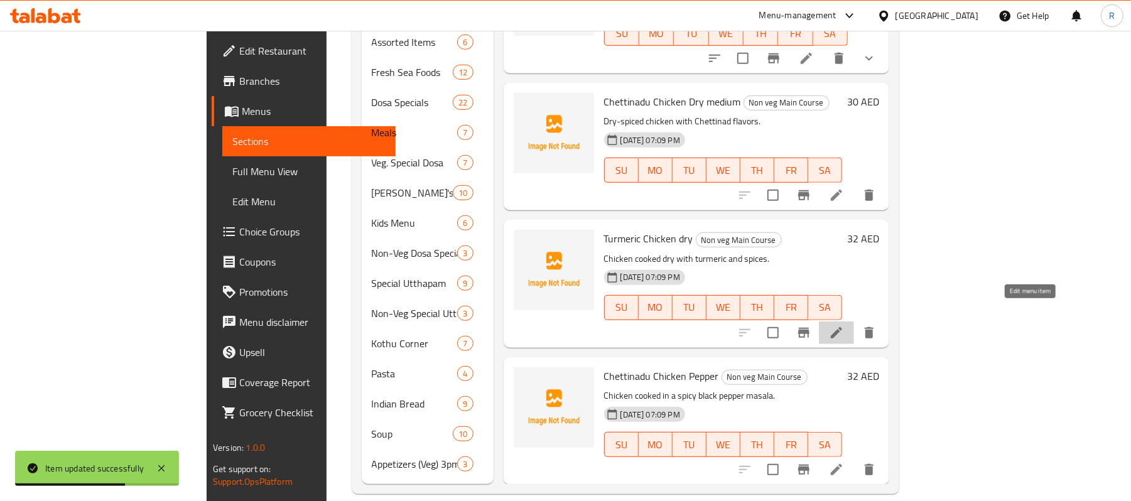
click at [842, 327] on icon at bounding box center [836, 332] width 11 height 11
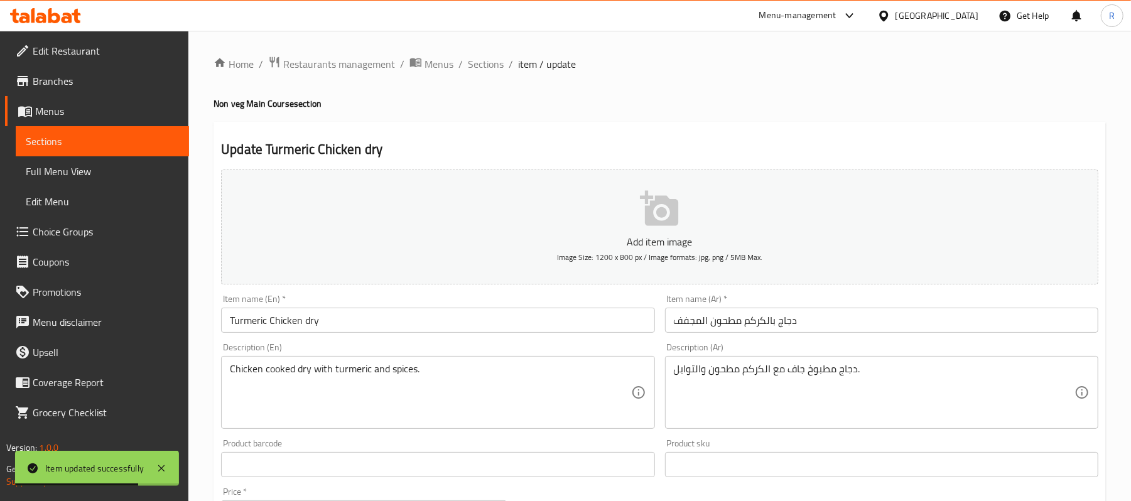
click at [390, 323] on input "Turmeric Chicken dry" at bounding box center [437, 320] width 433 height 25
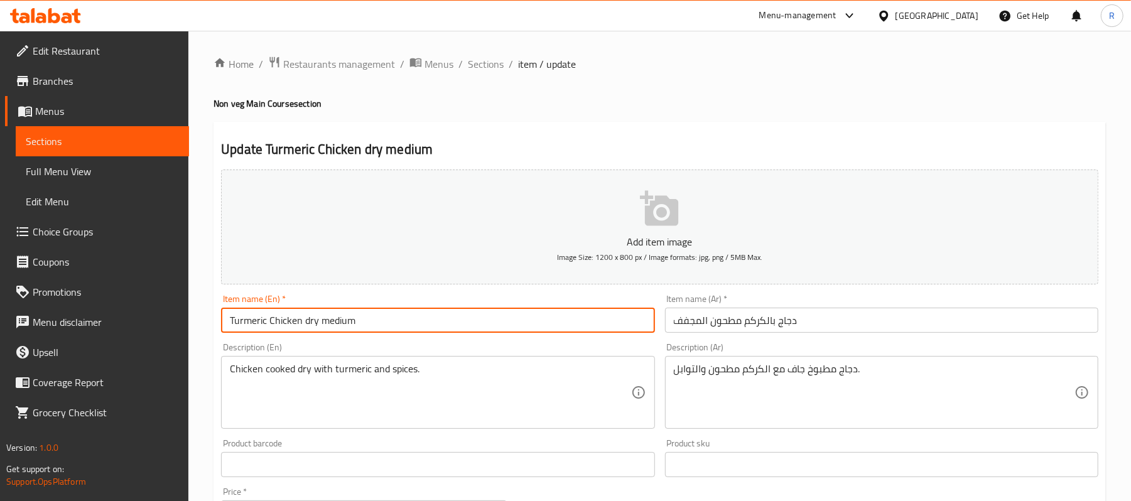
type input "Turmeric Chicken dry medium"
click at [903, 325] on input "دجاج بالكركم مطحون المجفف" at bounding box center [881, 320] width 433 height 25
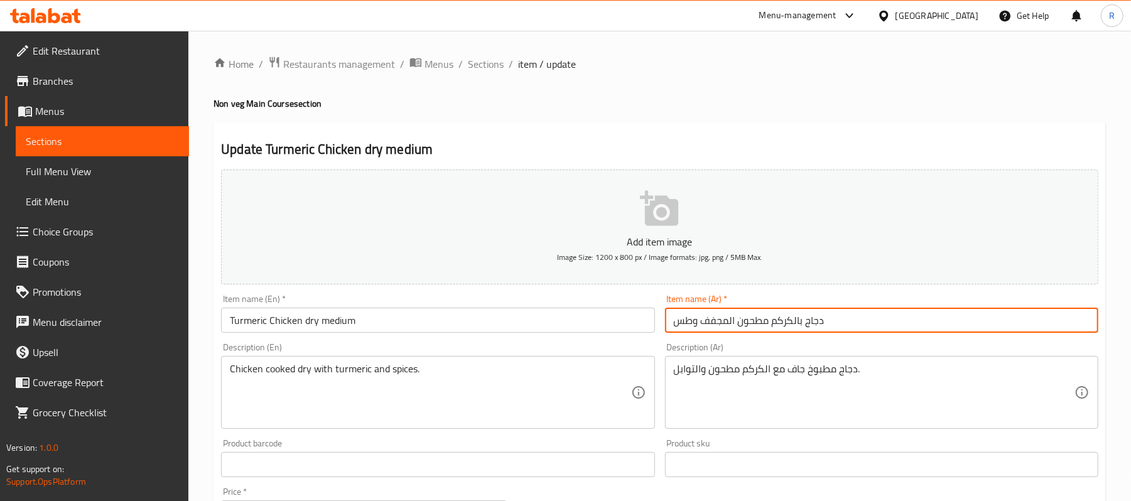
drag, startPoint x: 701, startPoint y: 324, endPoint x: 728, endPoint y: 324, distance: 27.0
click at [728, 324] on input "دجاج بالكركم مطحون المجفف وطس" at bounding box center [881, 320] width 433 height 25
drag, startPoint x: 669, startPoint y: 326, endPoint x: 691, endPoint y: 324, distance: 22.7
click at [691, 324] on input "دجاج بالكركم مطحون الجاف وطس" at bounding box center [881, 320] width 433 height 25
type input "دجاج بالكركم مطحون الجاف وسط"
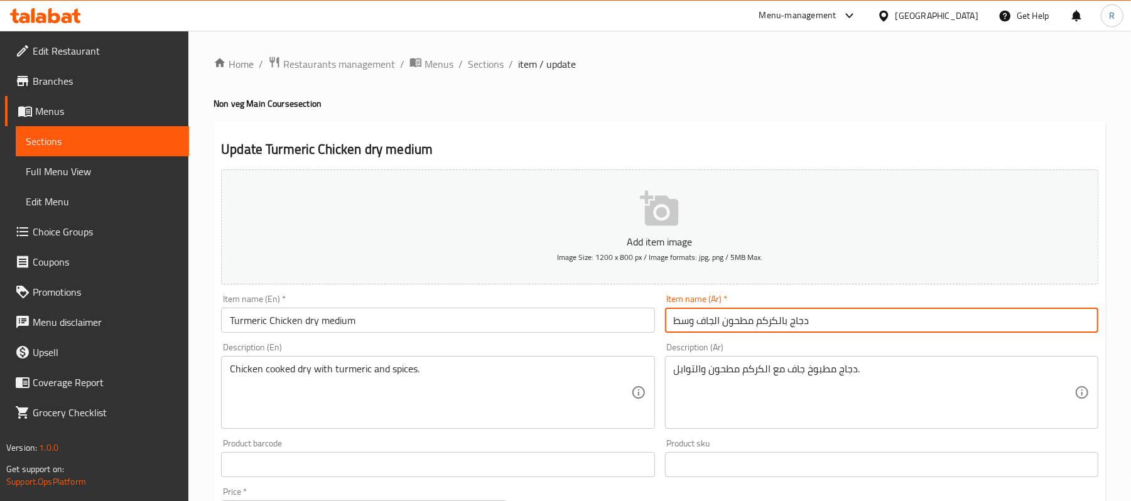
click at [661, 340] on div "Description (Ar) دجاج مطبوخ جاف مع الكركم مطحون والتوابل. Description (Ar)" at bounding box center [881, 386] width 443 height 96
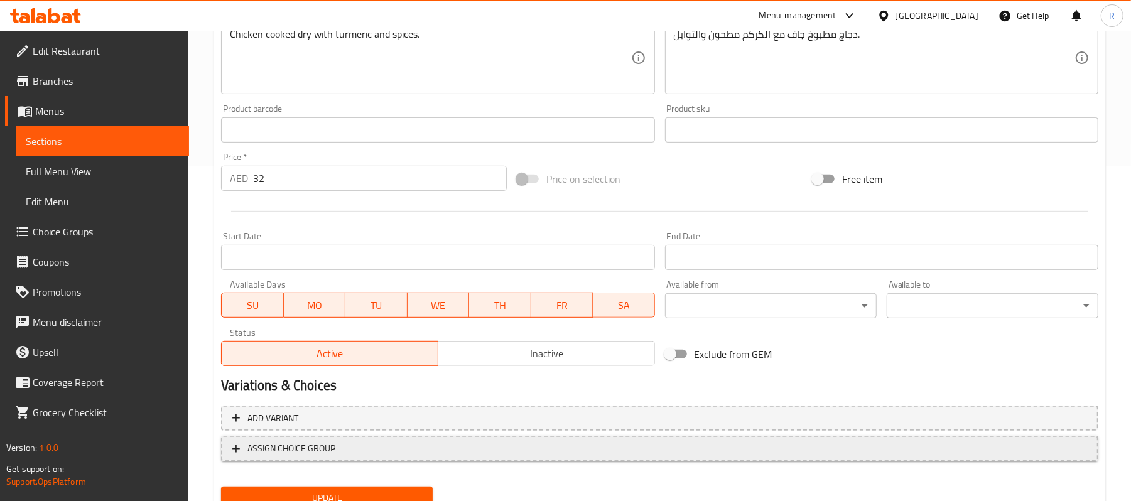
scroll to position [385, 0]
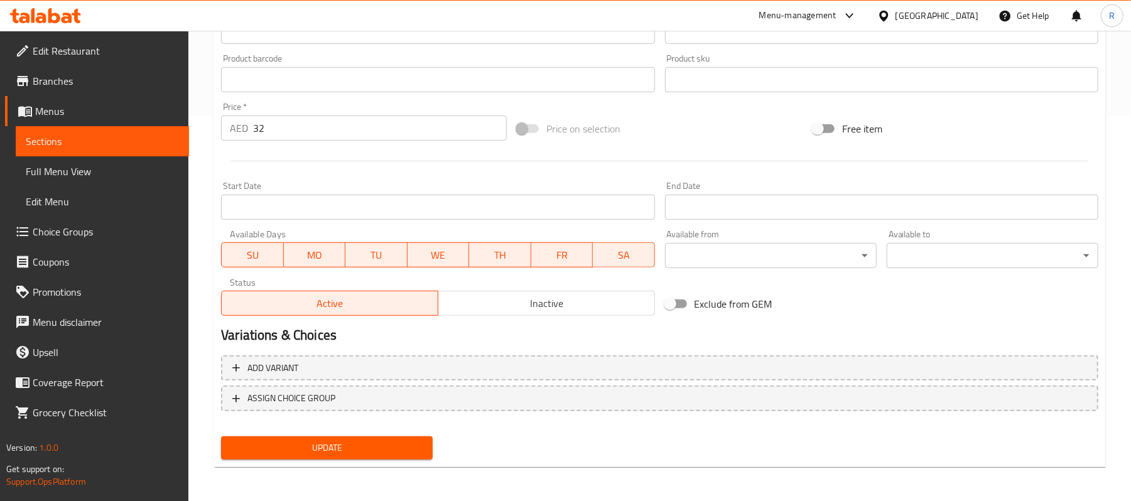
click at [360, 451] on span "Update" at bounding box center [326, 448] width 191 height 16
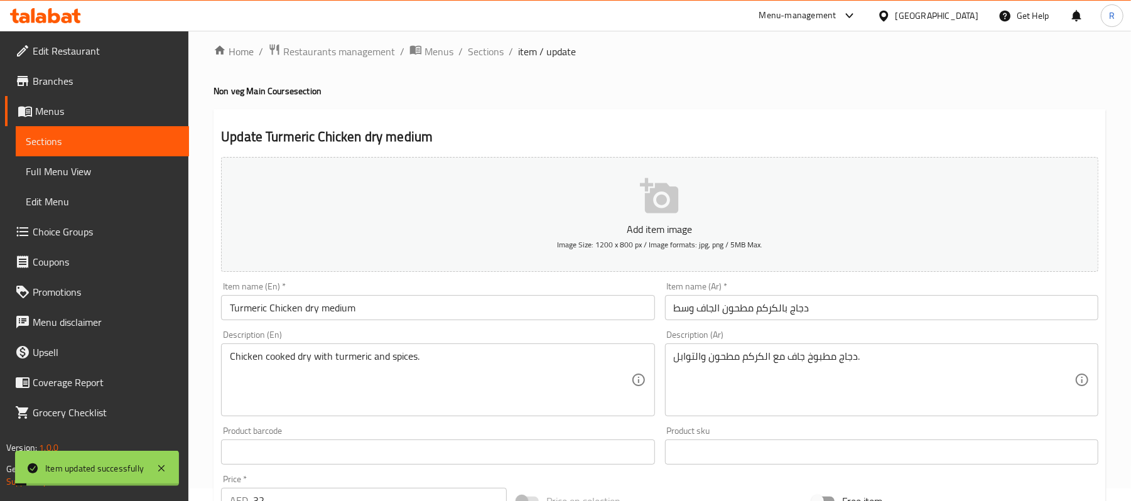
scroll to position [0, 0]
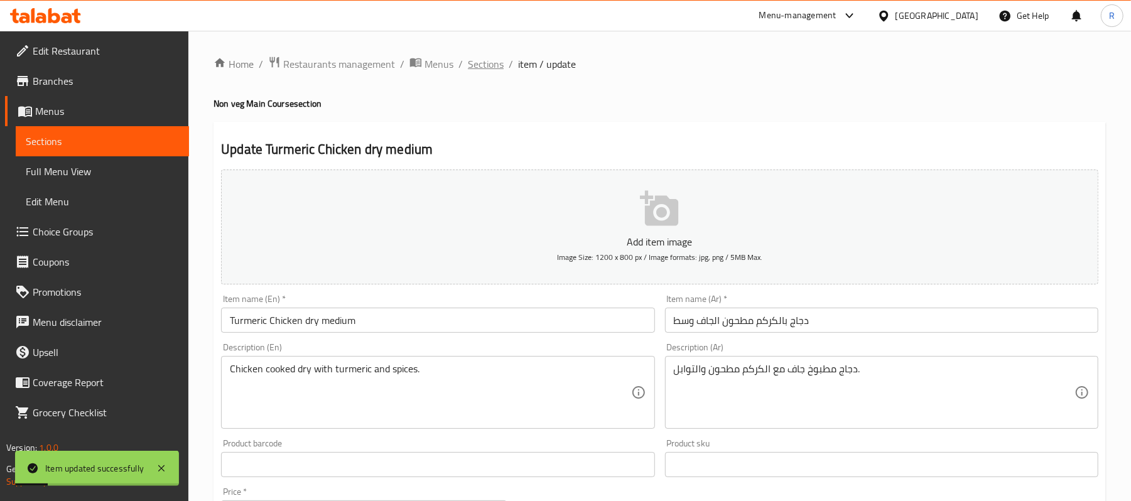
click at [488, 64] on span "Sections" at bounding box center [486, 63] width 36 height 15
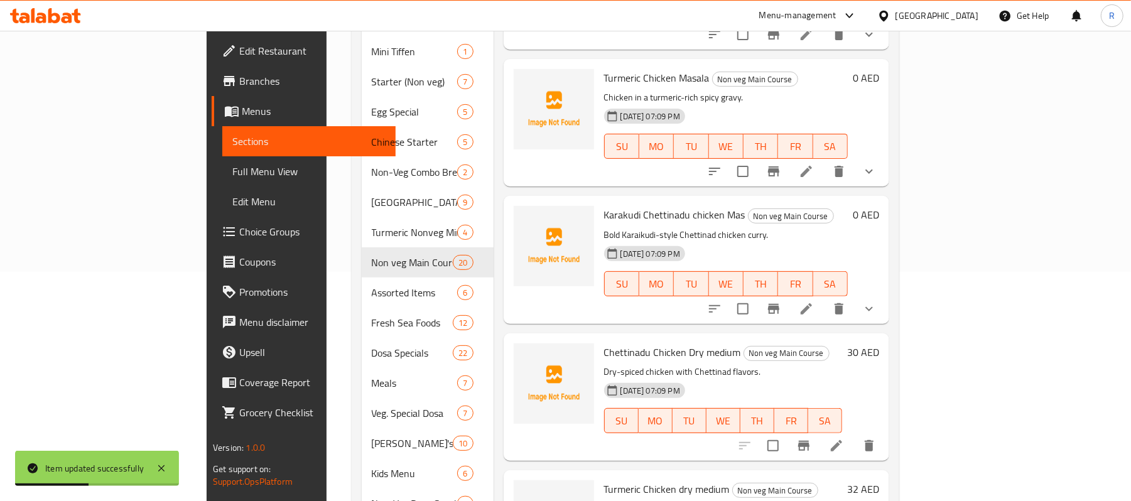
scroll to position [480, 0]
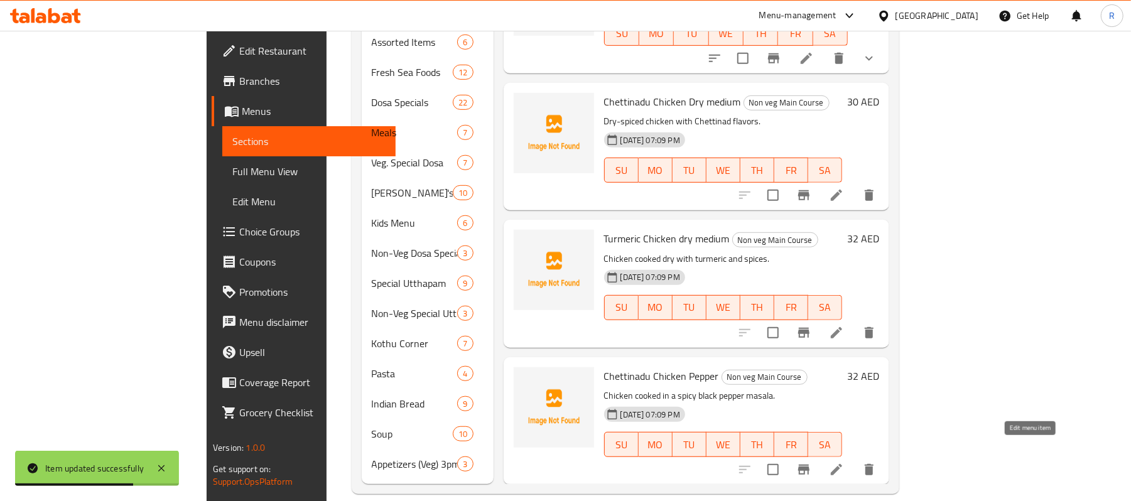
click at [844, 462] on icon at bounding box center [836, 469] width 15 height 15
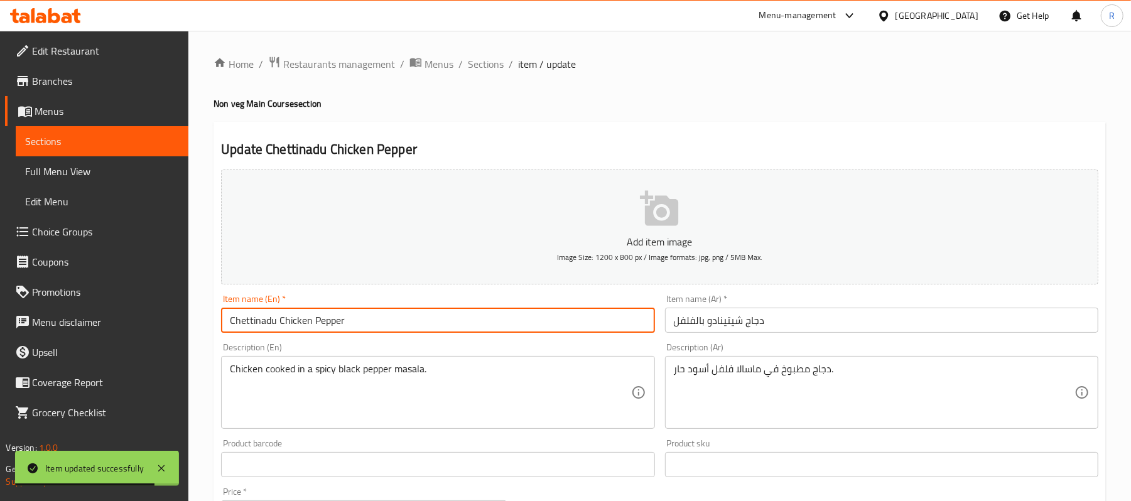
click at [448, 323] on input "Chettinadu Chicken Pepper" at bounding box center [437, 320] width 433 height 25
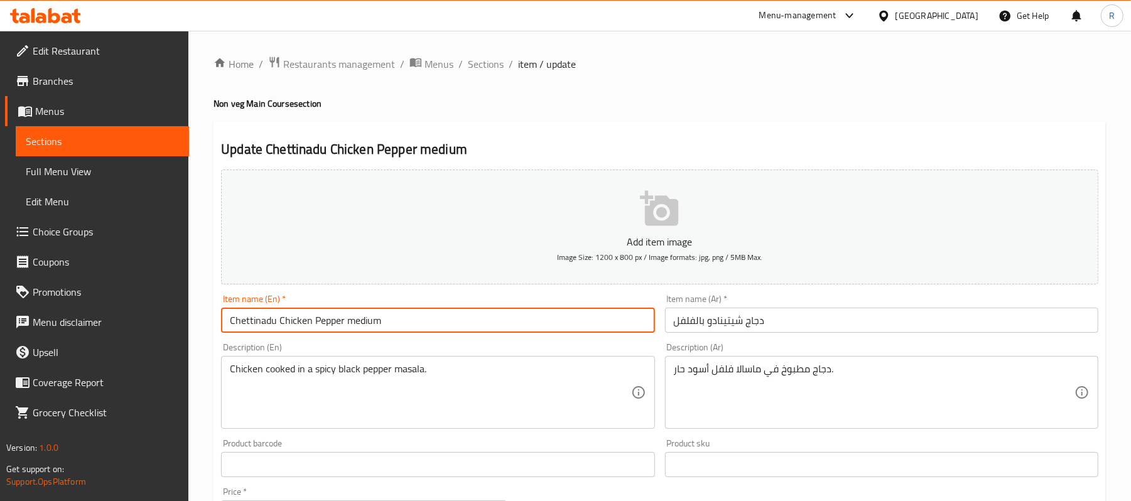
type input "Chettinadu Chicken Pepper medium"
click at [877, 323] on input "دجاج شيتينادو بالفلفل" at bounding box center [881, 320] width 433 height 25
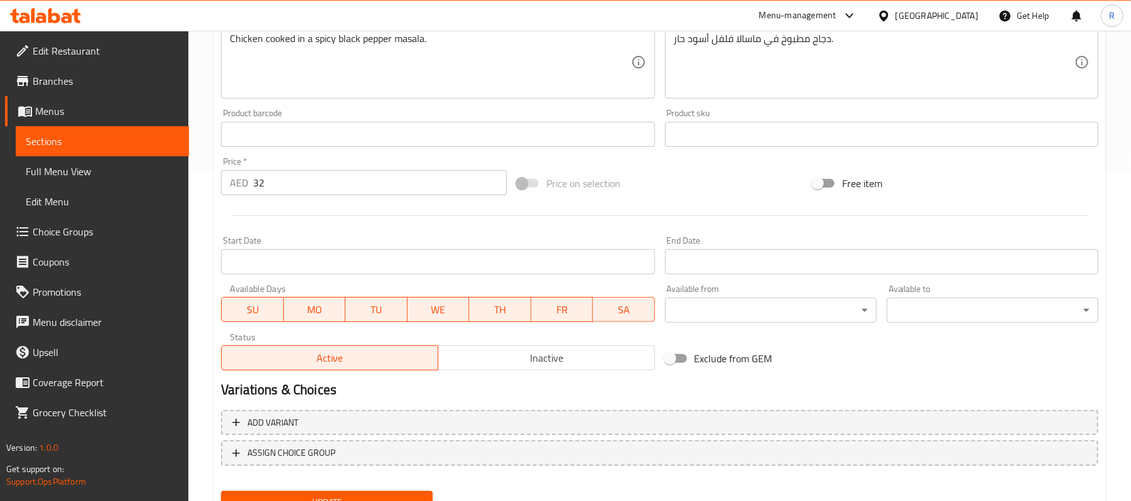
scroll to position [385, 0]
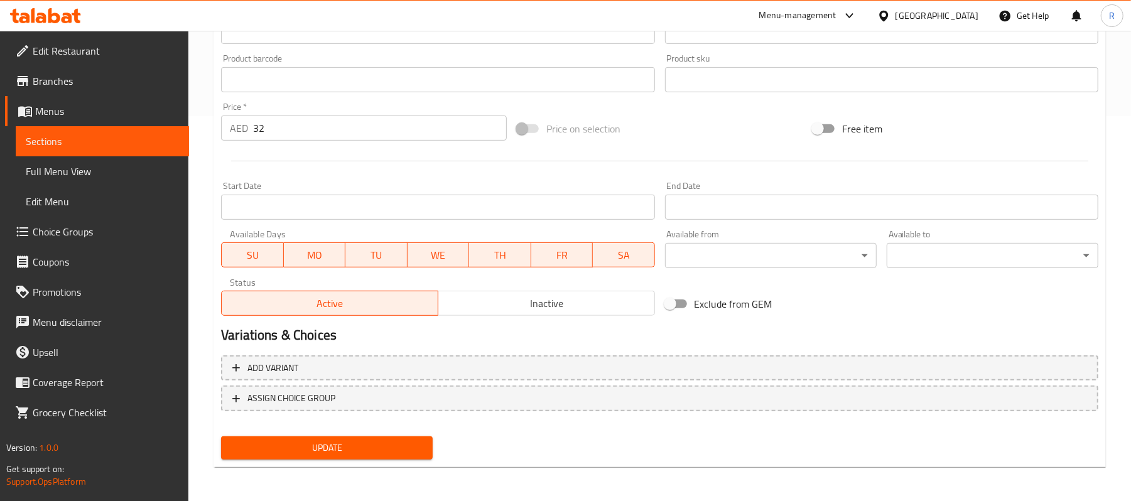
type input "دجاج شيتينادو بالفلفل وسط"
click at [417, 453] on span "Update" at bounding box center [326, 448] width 191 height 16
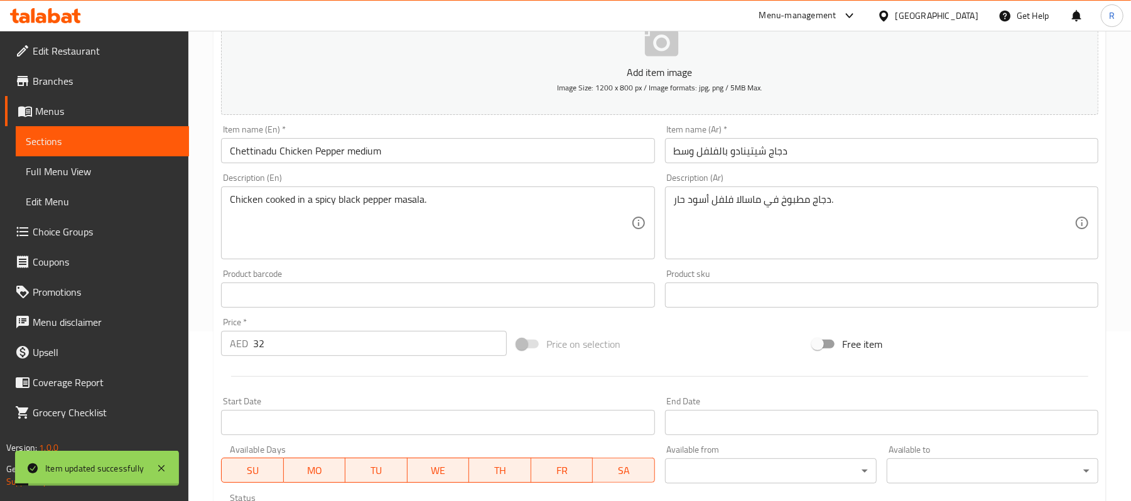
scroll to position [0, 0]
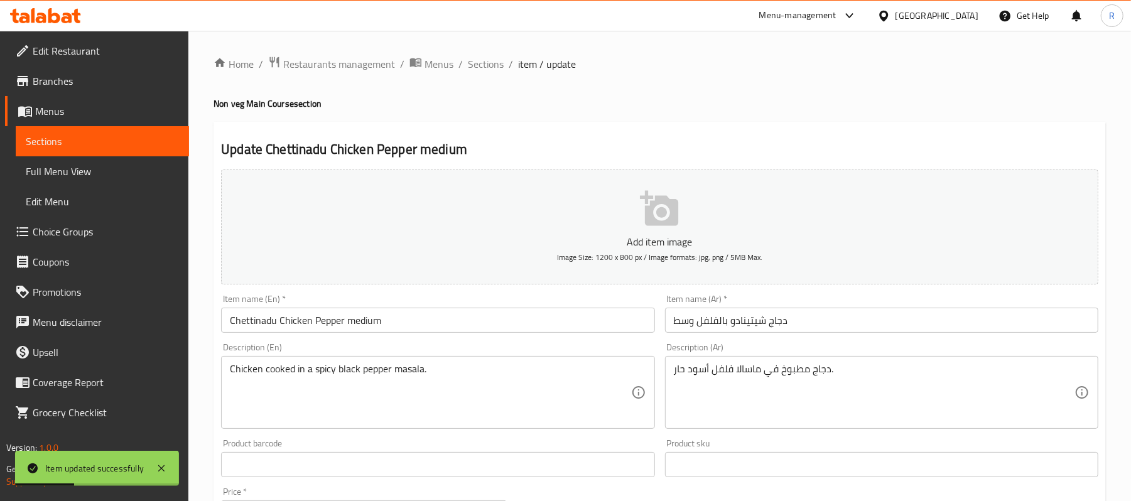
drag, startPoint x: 132, startPoint y: 171, endPoint x: 148, endPoint y: 171, distance: 16.3
click at [132, 171] on span "Full Menu View" at bounding box center [102, 171] width 153 height 15
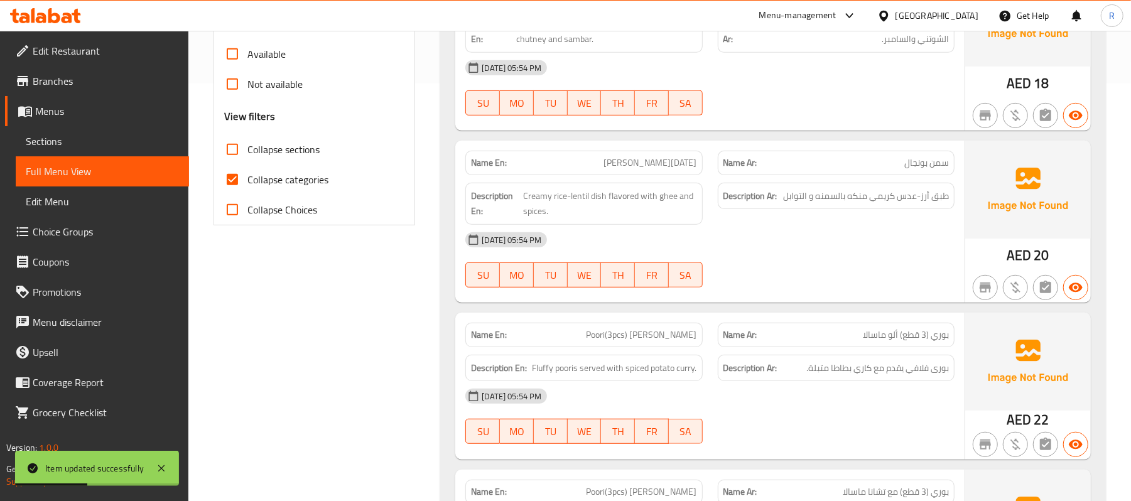
scroll to position [418, 0]
click at [234, 156] on input "Collapse sections" at bounding box center [232, 149] width 30 height 30
checkbox input "true"
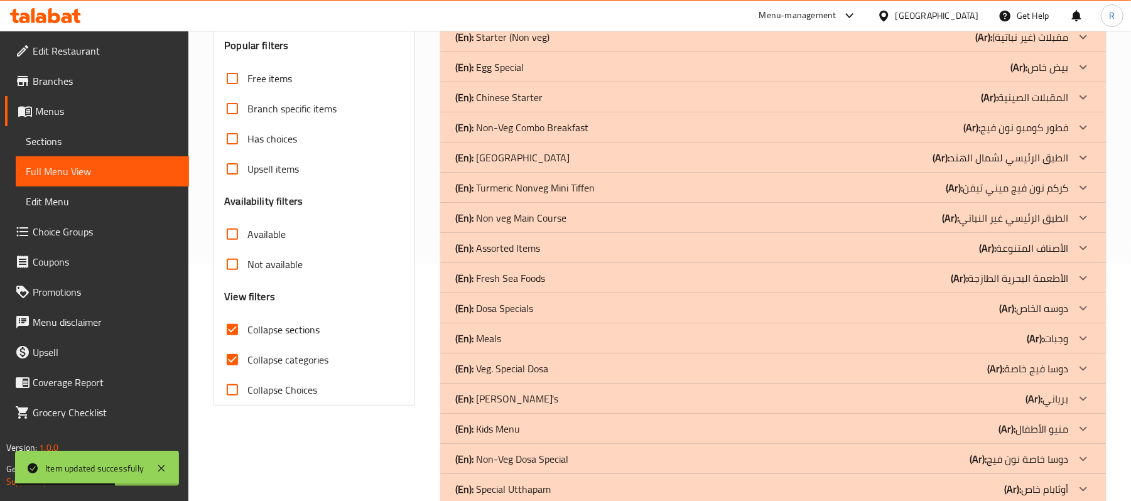
scroll to position [0, 0]
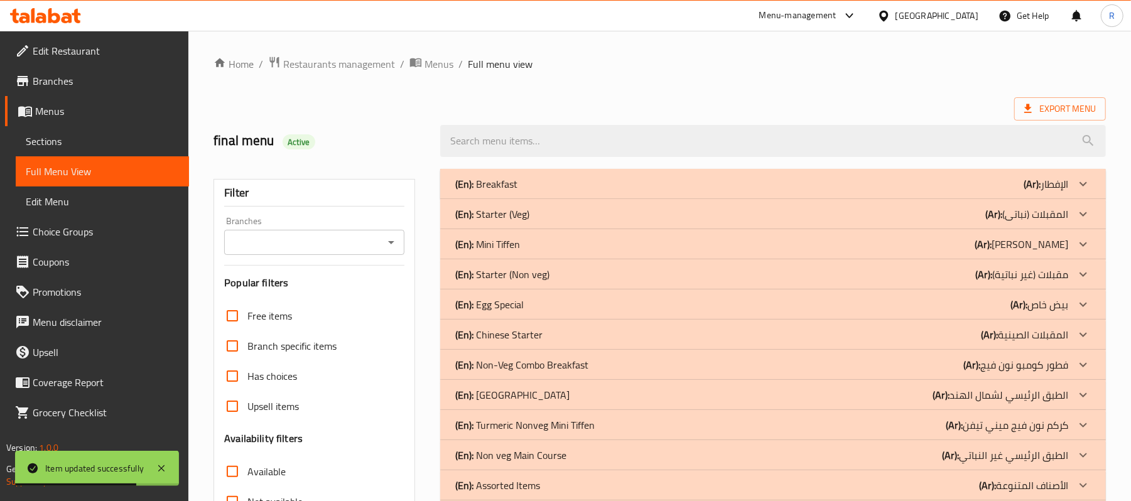
click at [1075, 199] on div at bounding box center [1083, 184] width 30 height 30
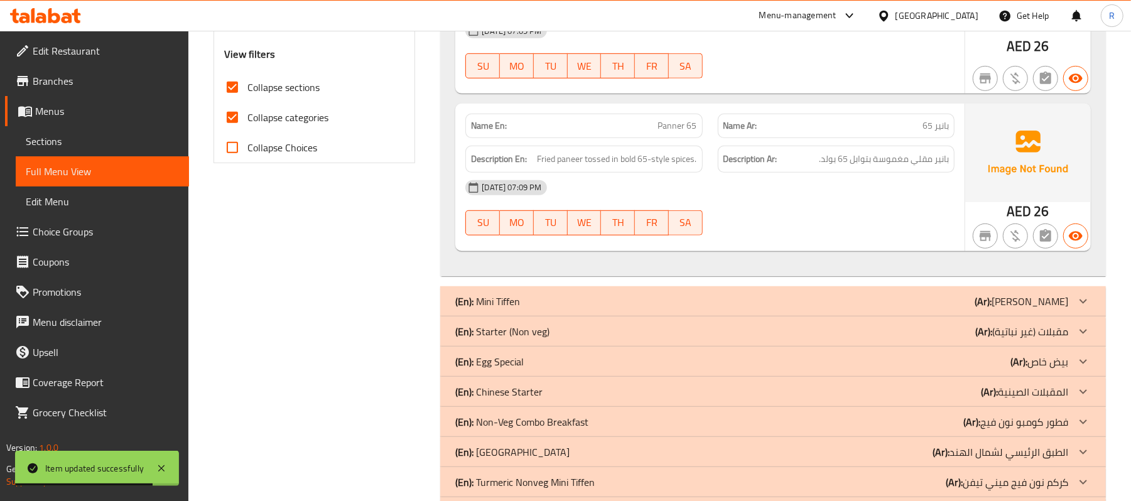
scroll to position [467, 0]
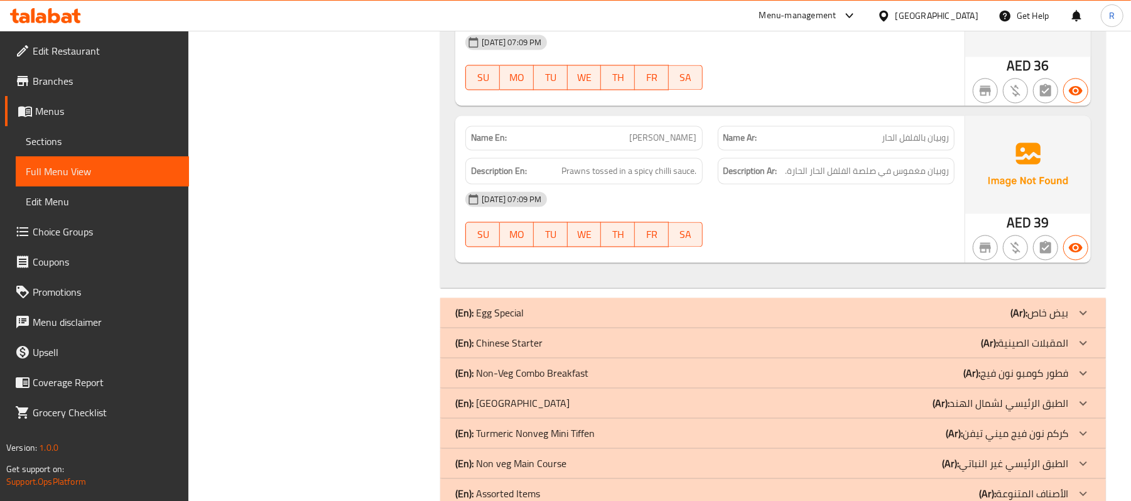
scroll to position [1723, 0]
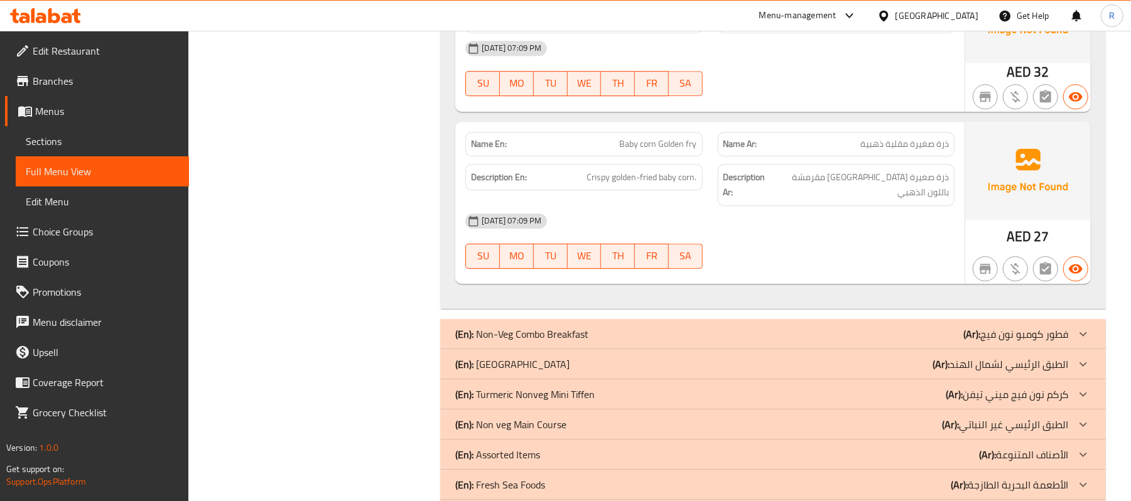
scroll to position [2727, 0]
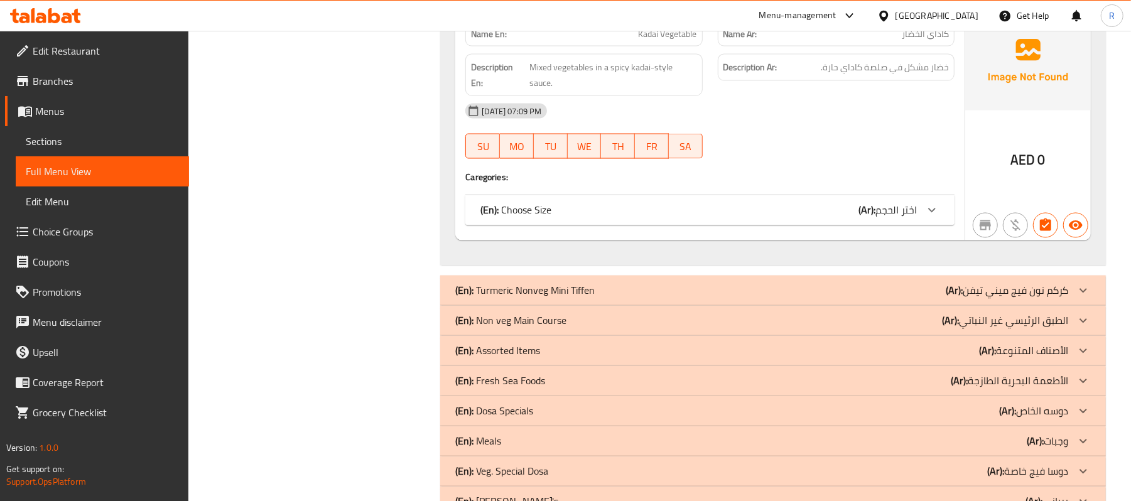
scroll to position [4903, 0]
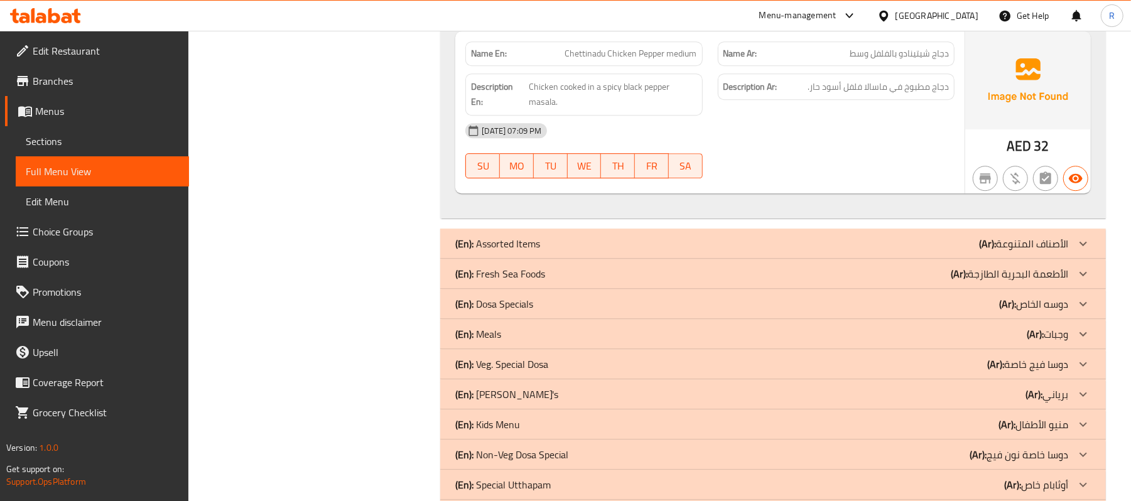
scroll to position [9423, 0]
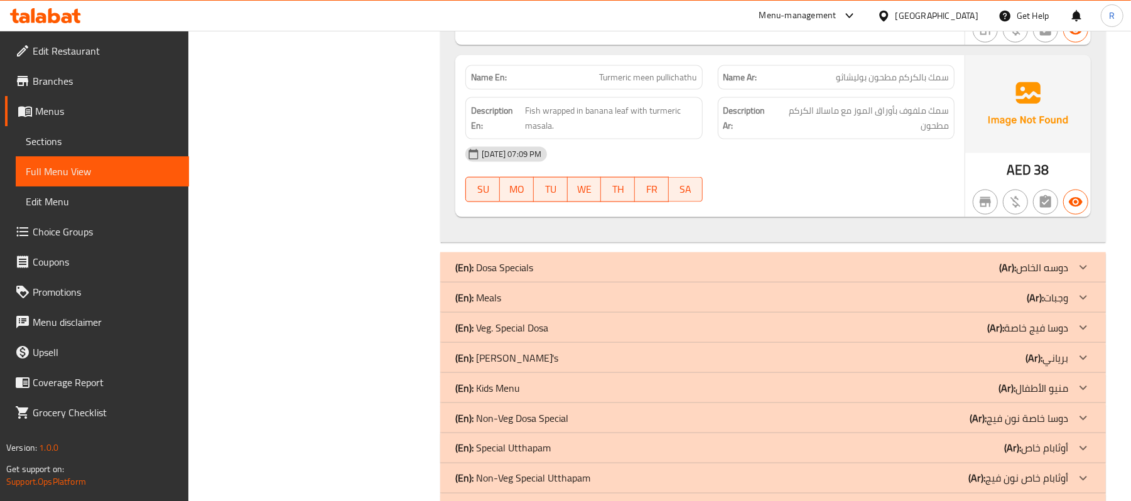
scroll to position [11516, 0]
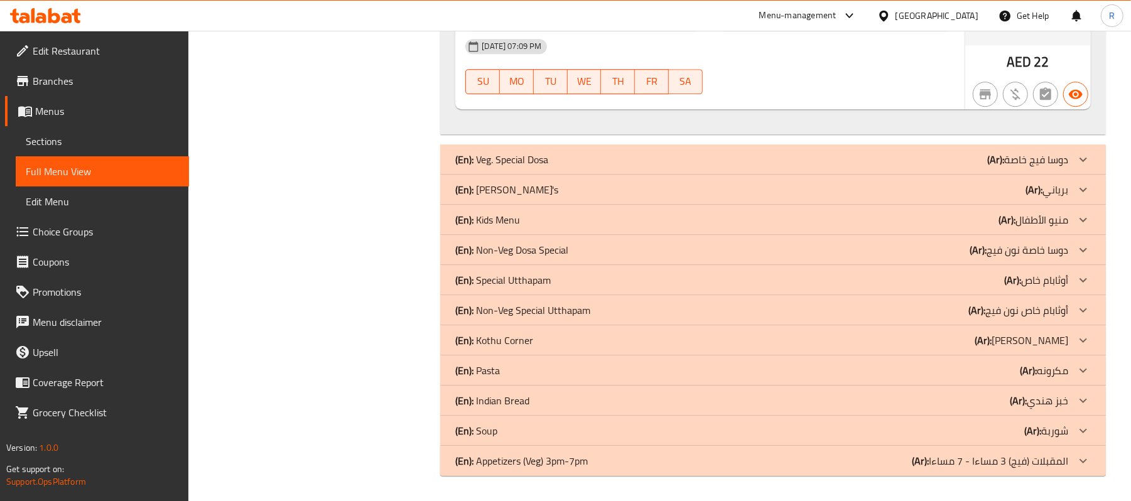
scroll to position [12855, 0]
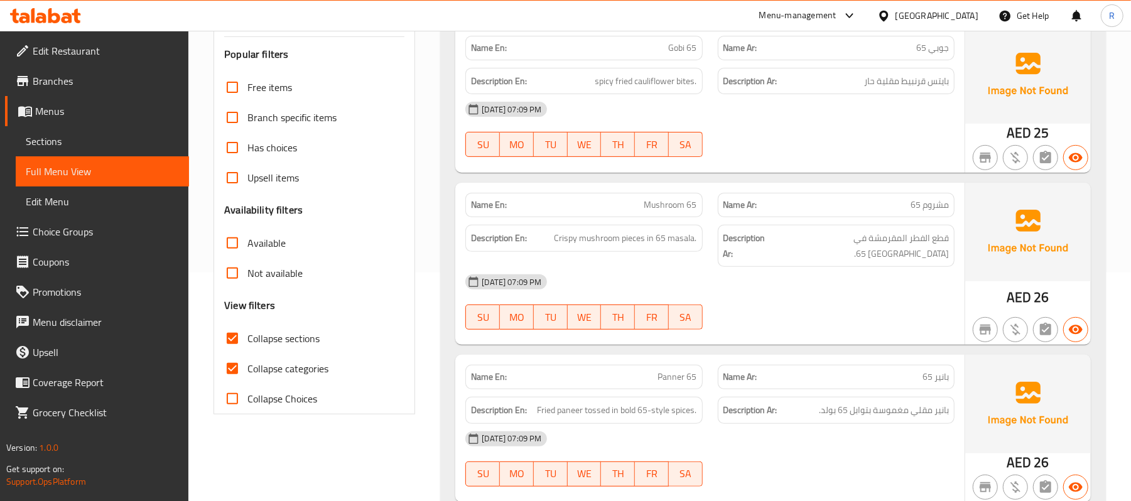
scroll to position [316, 0]
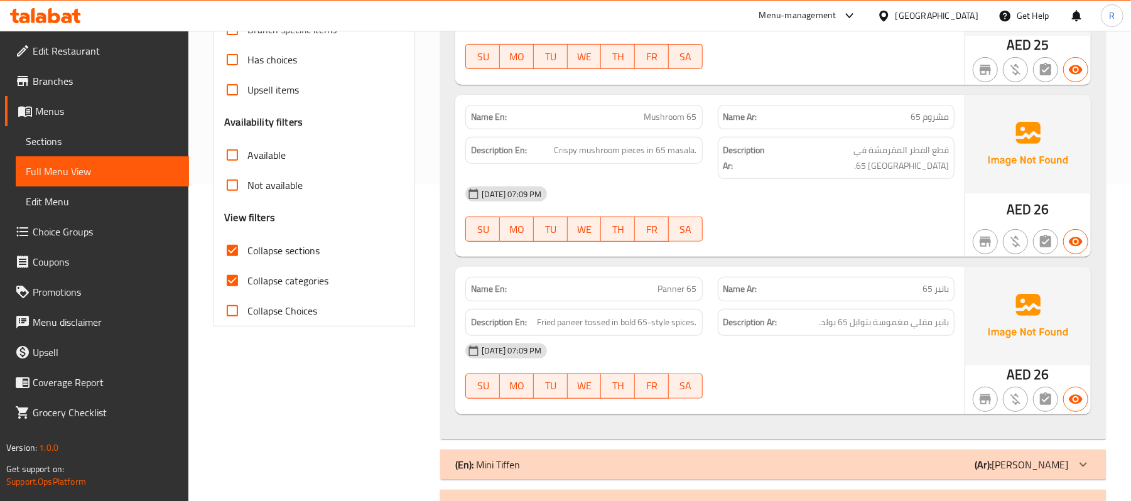
click at [232, 284] on input "Collapse categories" at bounding box center [232, 281] width 30 height 30
checkbox input "false"
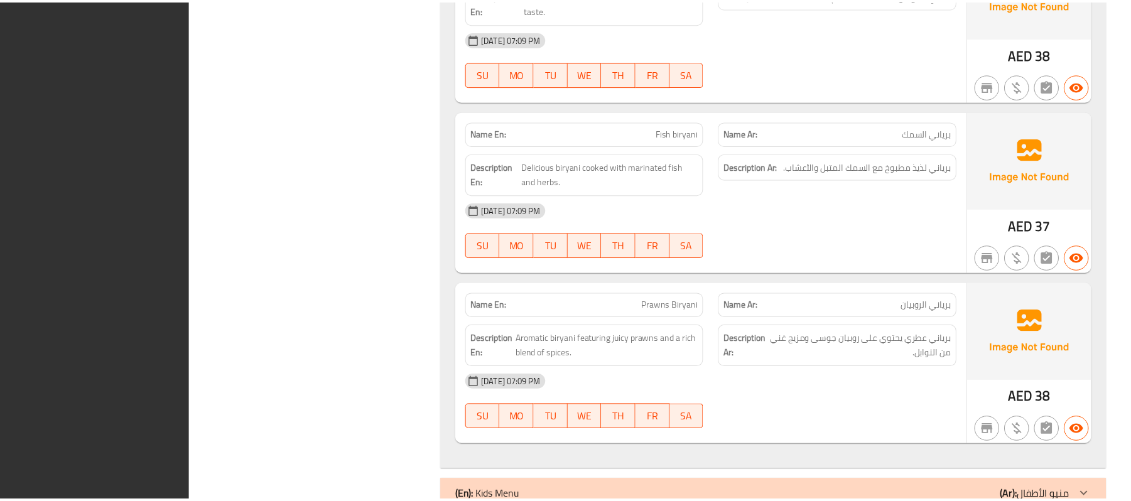
scroll to position [18293, 0]
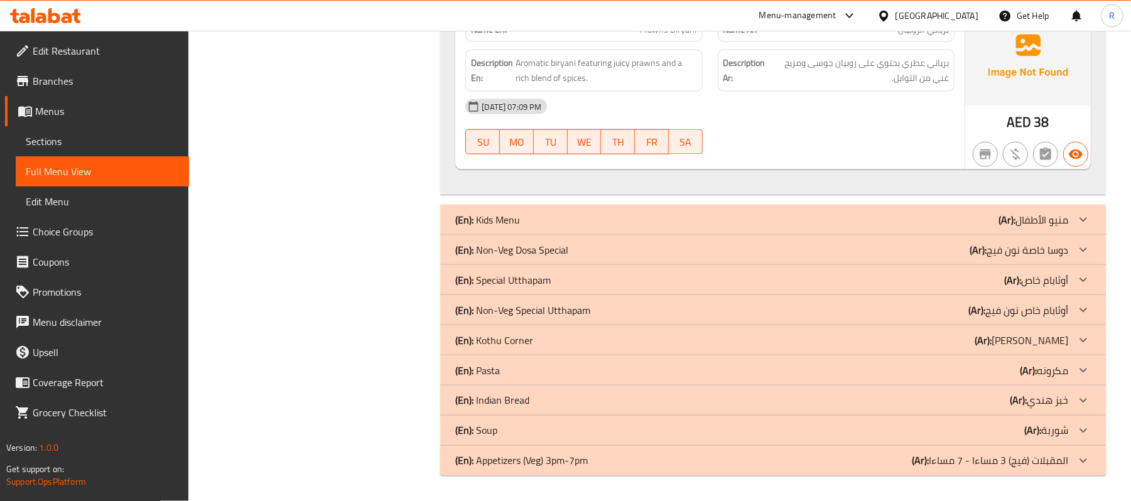
click at [920, 18] on div "[GEOGRAPHIC_DATA]" at bounding box center [936, 16] width 83 height 14
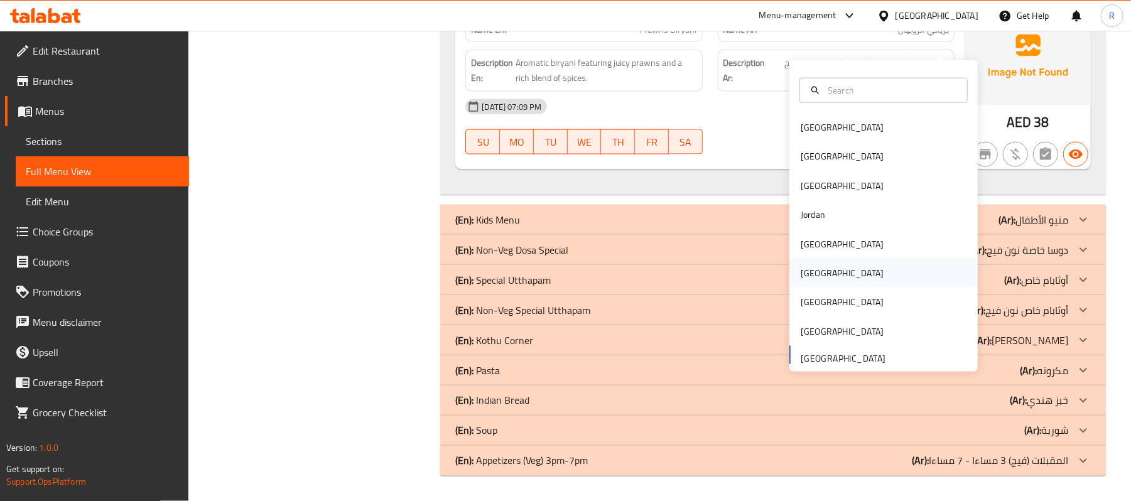
click at [800, 266] on div "[GEOGRAPHIC_DATA]" at bounding box center [841, 273] width 83 height 14
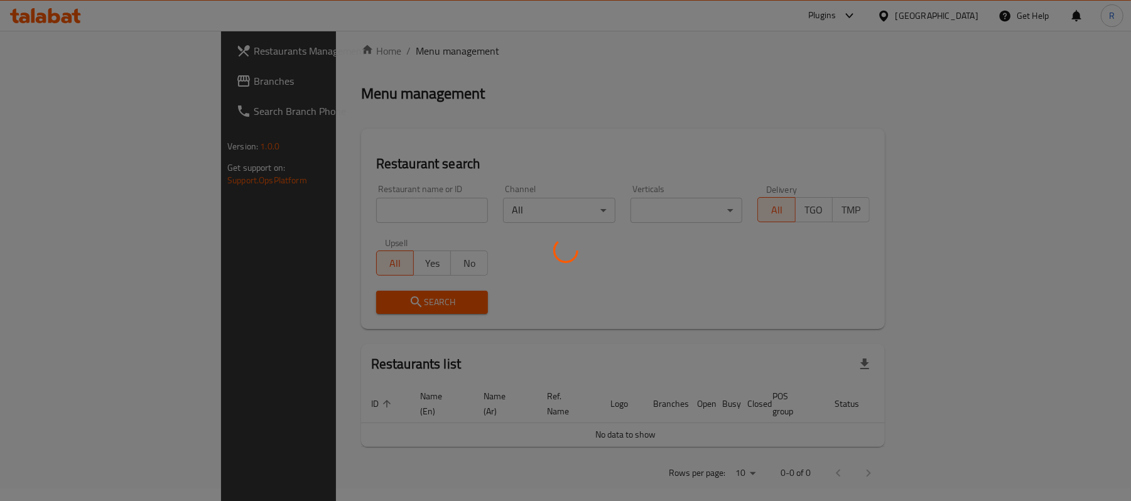
scroll to position [436, 0]
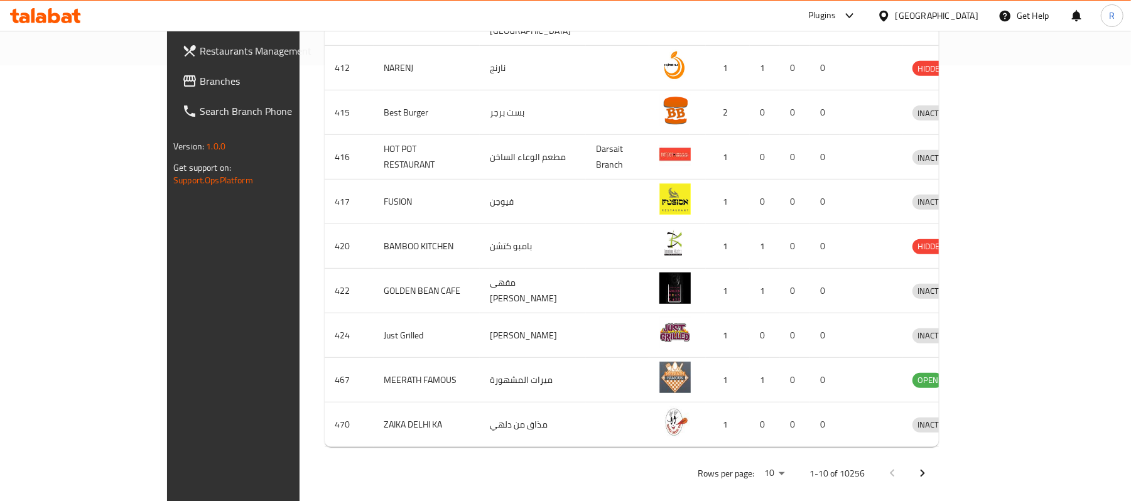
click at [200, 77] on span "Branches" at bounding box center [273, 80] width 146 height 15
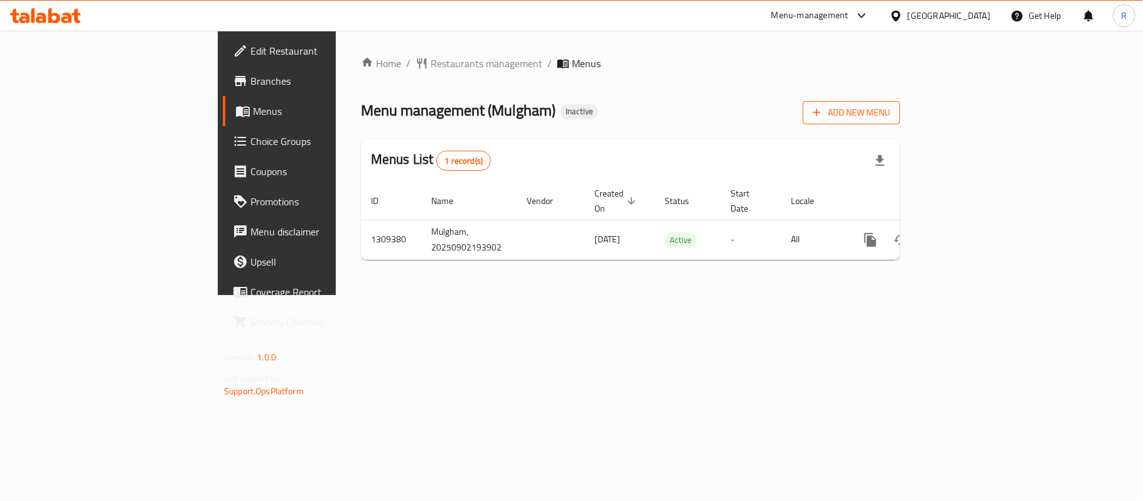
click at [890, 105] on span "Add New Menu" at bounding box center [851, 113] width 77 height 16
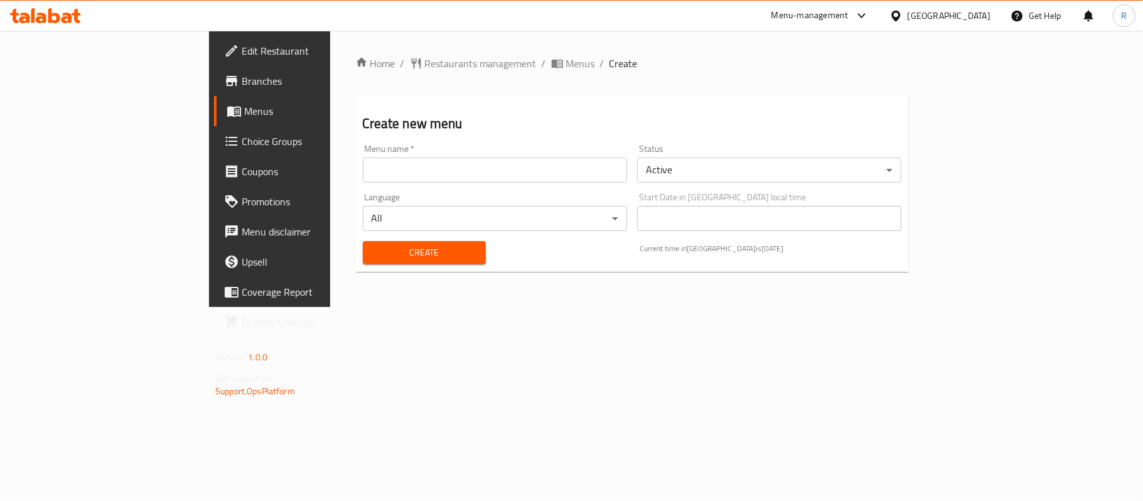
click at [363, 174] on input "text" at bounding box center [495, 170] width 264 height 25
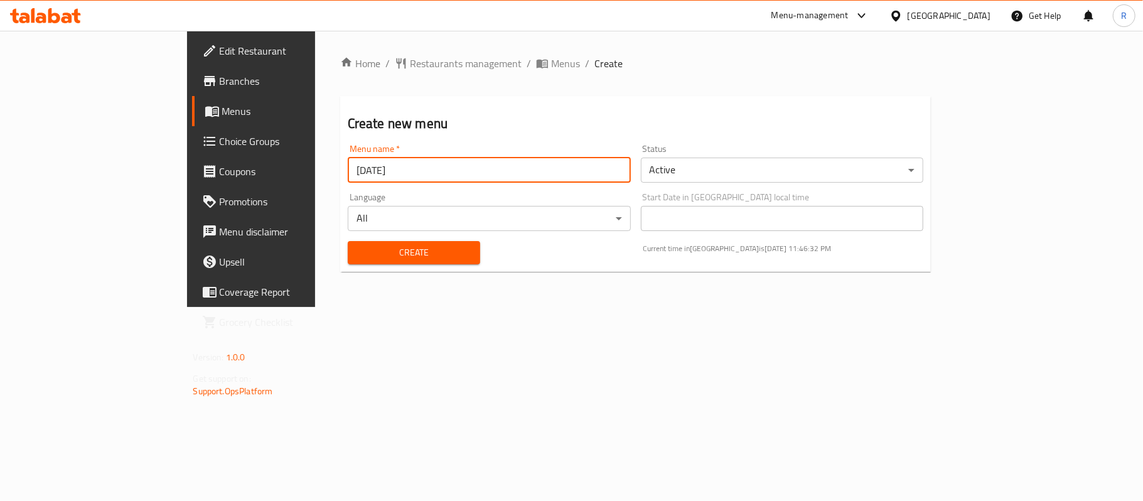
type input "2/9/2025"
click at [378, 265] on div "Create" at bounding box center [414, 253] width 148 height 38
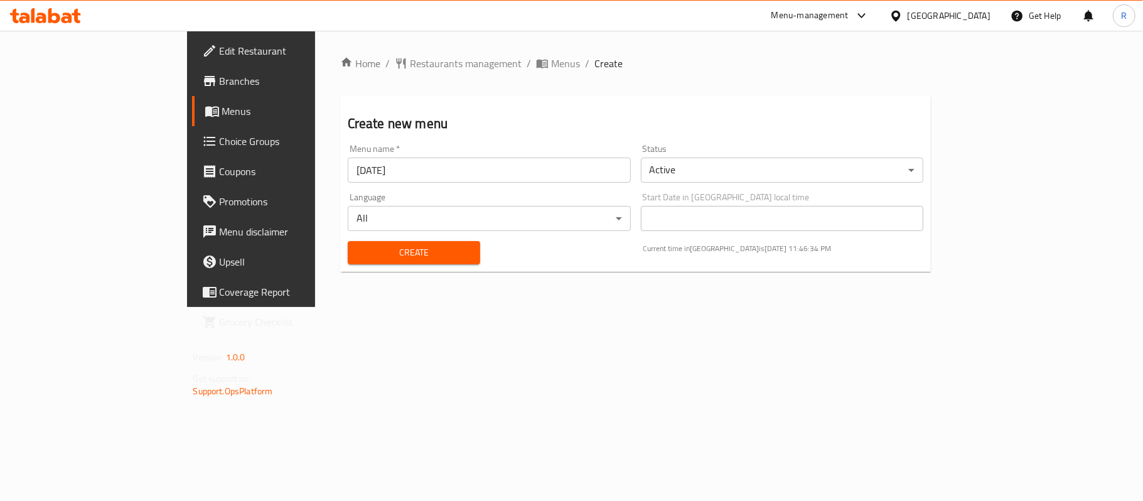
click at [383, 251] on span "Create" at bounding box center [414, 253] width 112 height 16
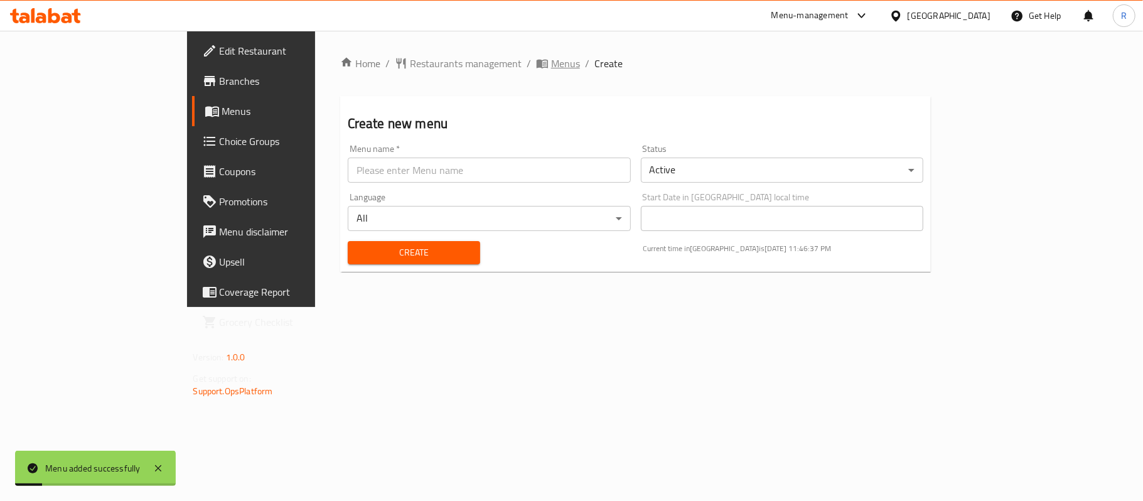
click at [551, 68] on span "Menus" at bounding box center [565, 63] width 29 height 15
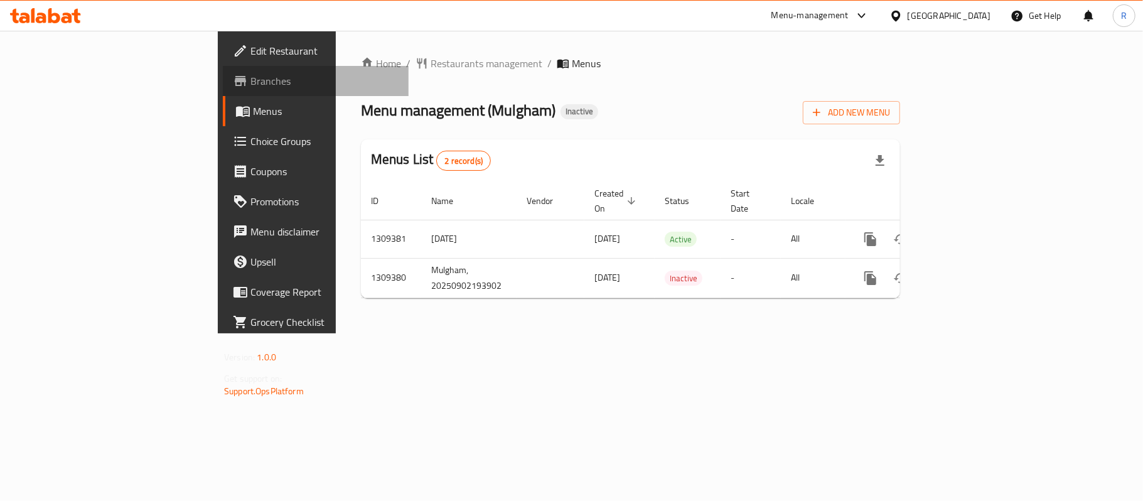
click at [250, 78] on span "Branches" at bounding box center [324, 80] width 148 height 15
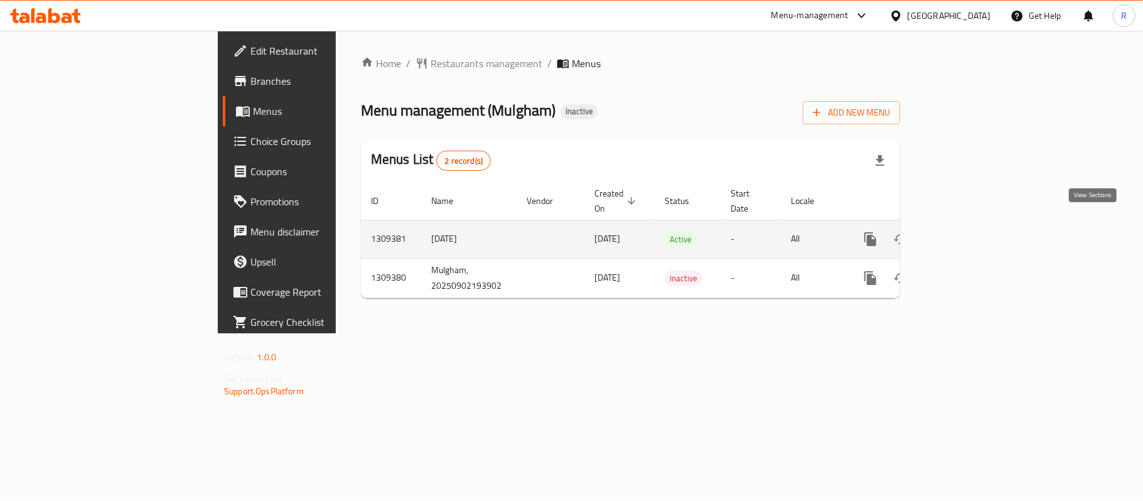
click at [969, 232] on icon "enhanced table" at bounding box center [961, 239] width 15 height 15
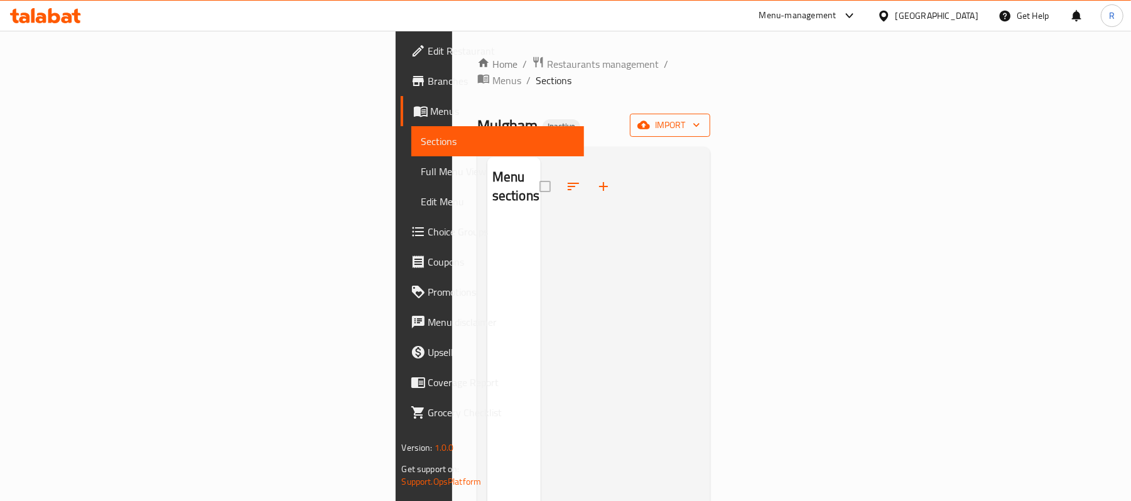
click at [700, 117] on span "import" at bounding box center [670, 125] width 60 height 16
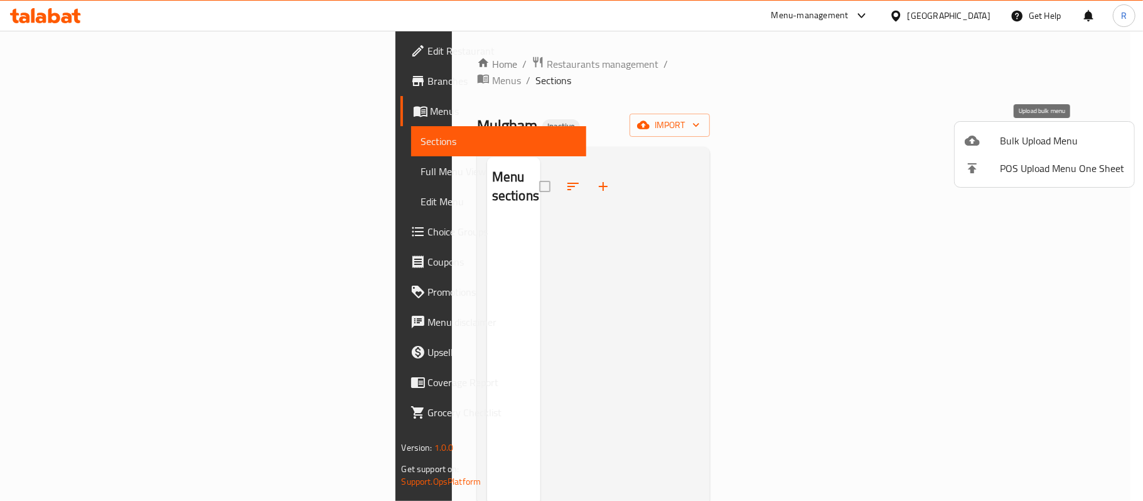
click at [1022, 146] on span "Bulk Upload Menu" at bounding box center [1062, 140] width 124 height 15
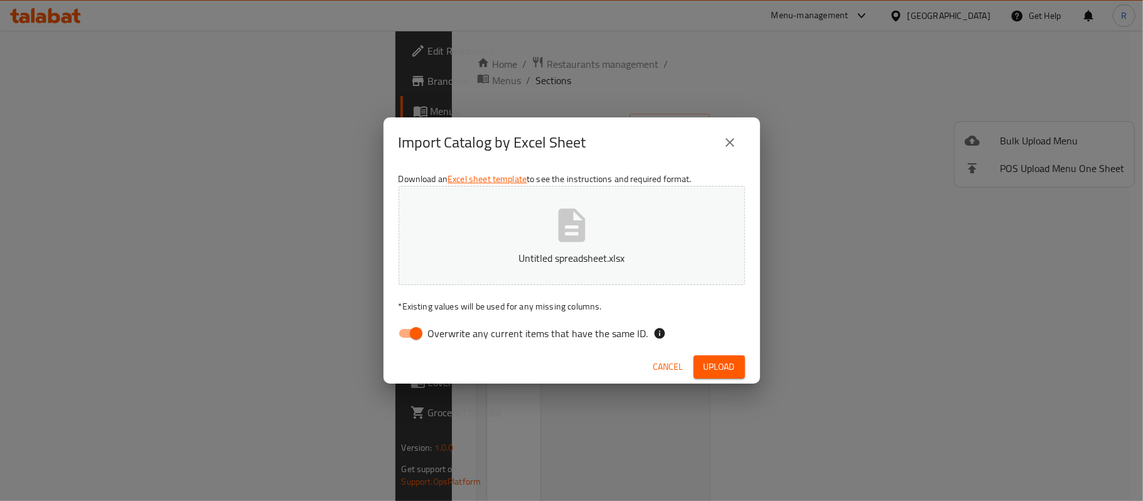
click at [422, 330] on input "Overwrite any current items that have the same ID." at bounding box center [416, 333] width 72 height 24
checkbox input "false"
click at [713, 375] on button "Upload" at bounding box center [719, 366] width 51 height 23
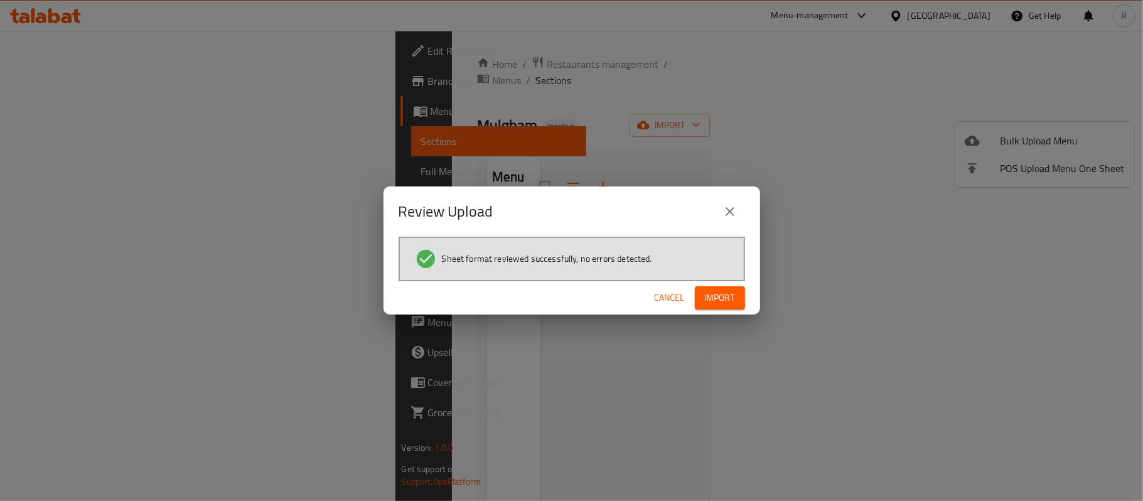
click at [709, 286] on button "Import" at bounding box center [720, 297] width 50 height 23
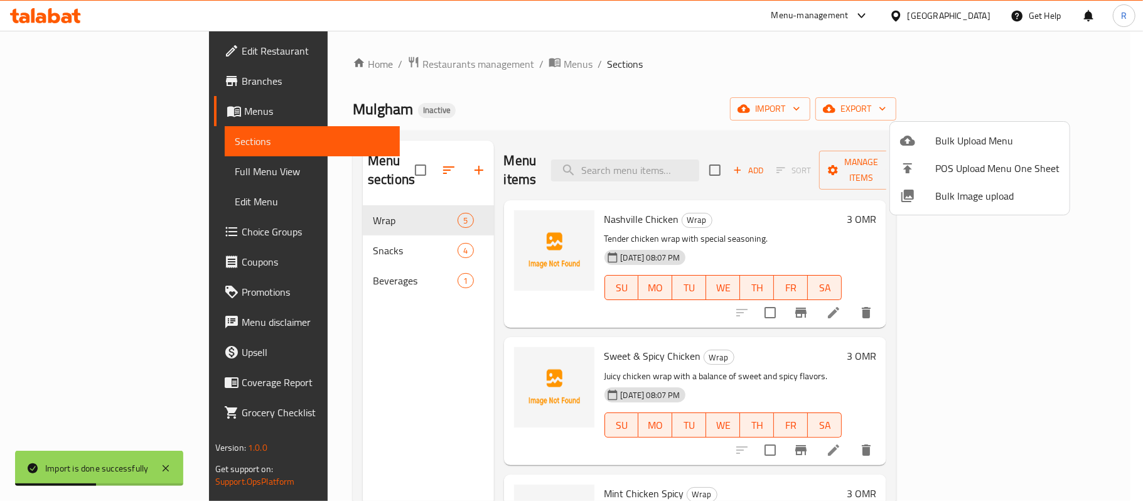
click at [41, 176] on div at bounding box center [571, 250] width 1143 height 501
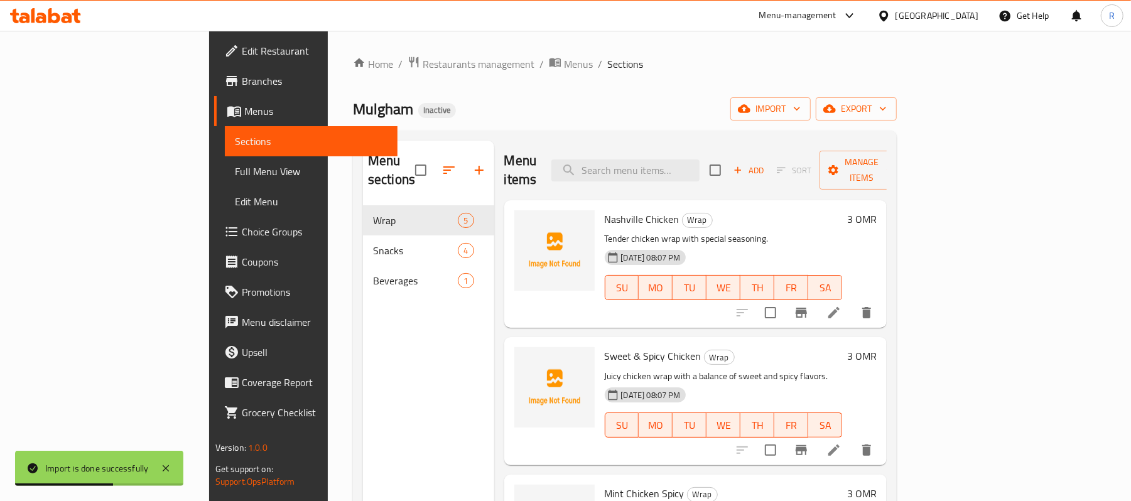
click at [235, 176] on span "Full Menu View" at bounding box center [311, 171] width 153 height 15
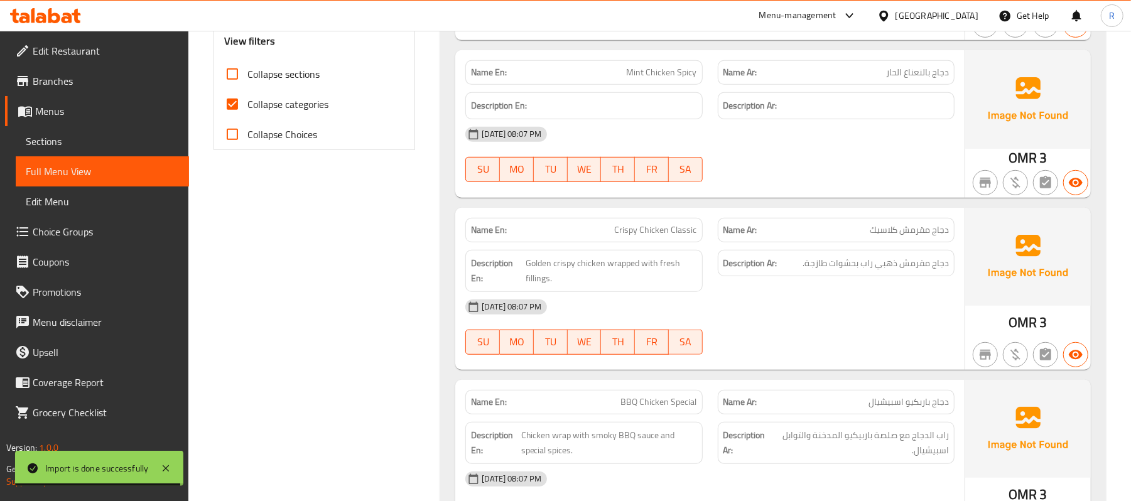
scroll to position [418, 0]
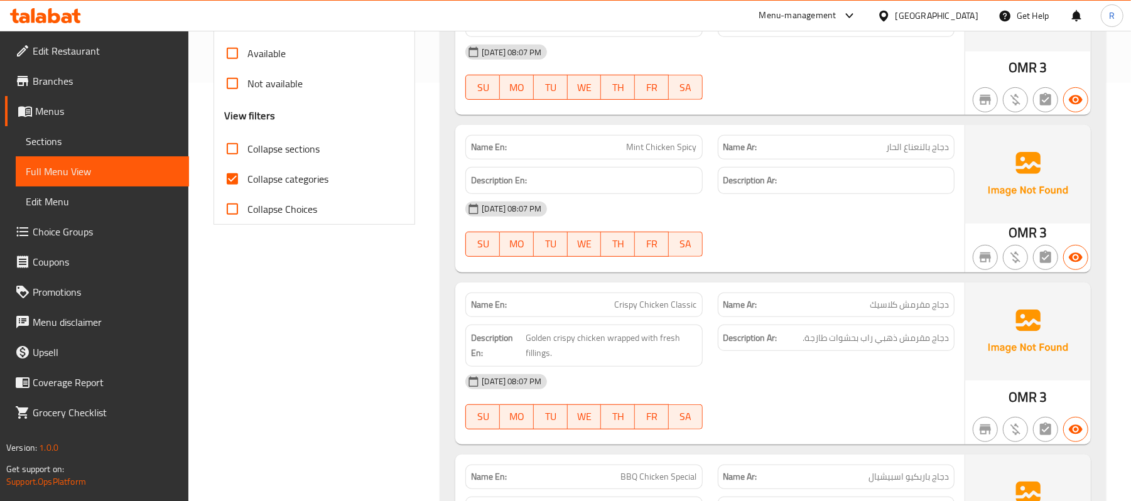
click at [237, 171] on input "Collapse categories" at bounding box center [232, 179] width 30 height 30
checkbox input "false"
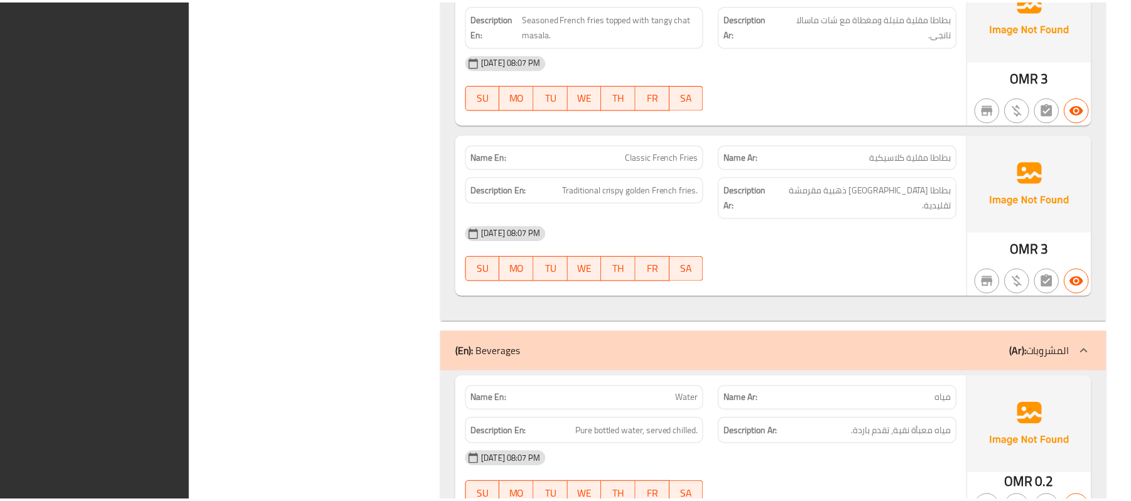
scroll to position [1561, 0]
